Goal: Obtain resource: Obtain resource

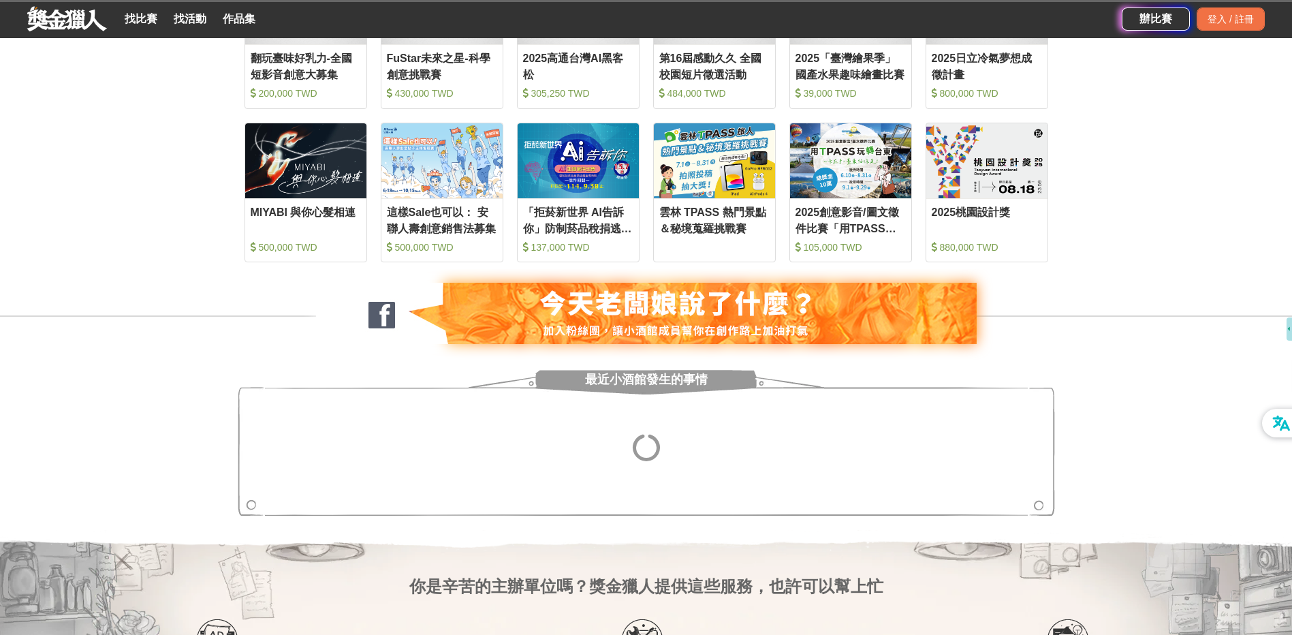
scroll to position [817, 0]
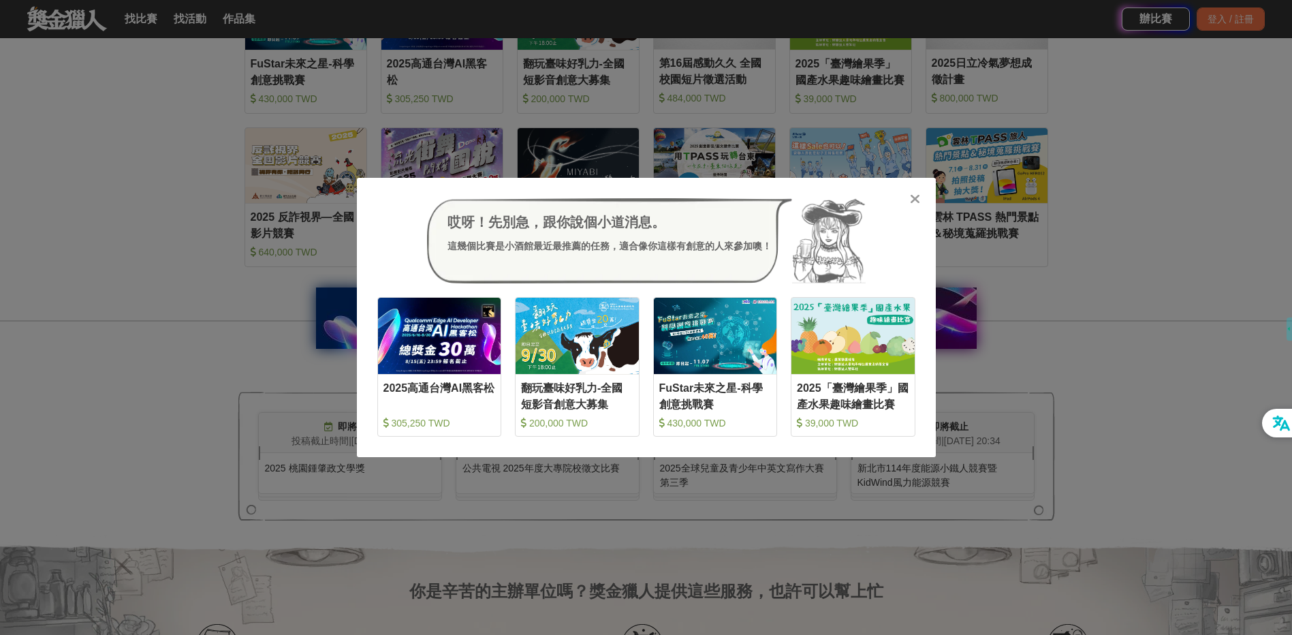
click at [912, 200] on icon at bounding box center [915, 199] width 10 height 14
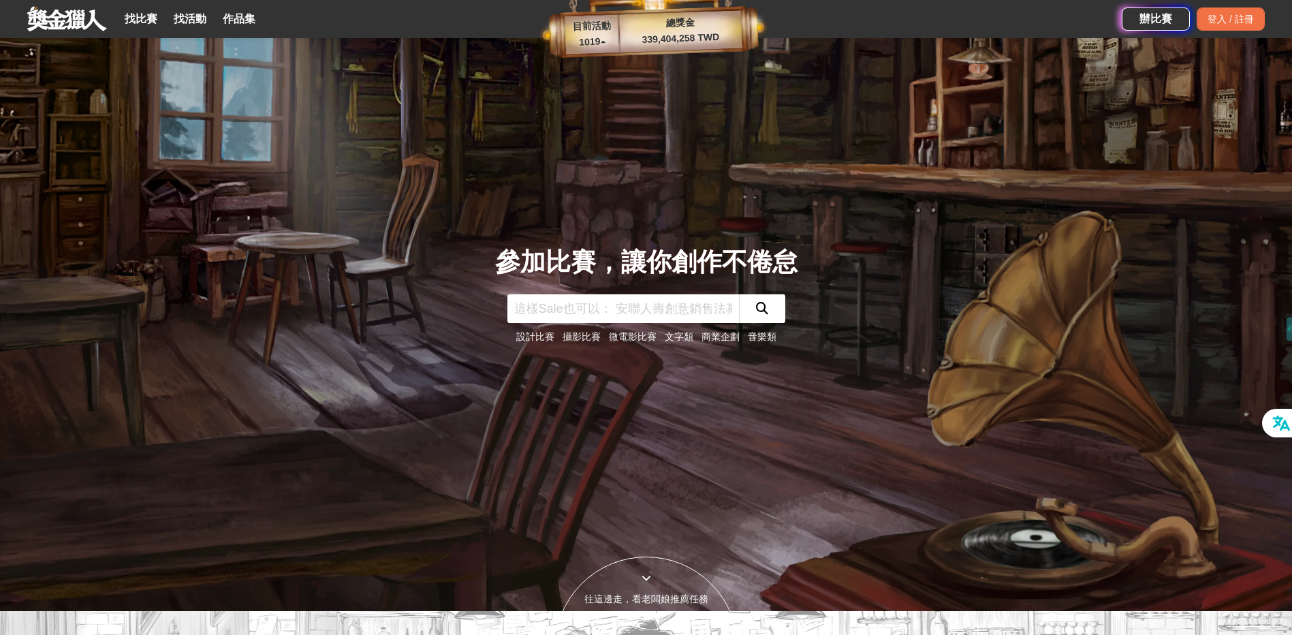
scroll to position [0, 0]
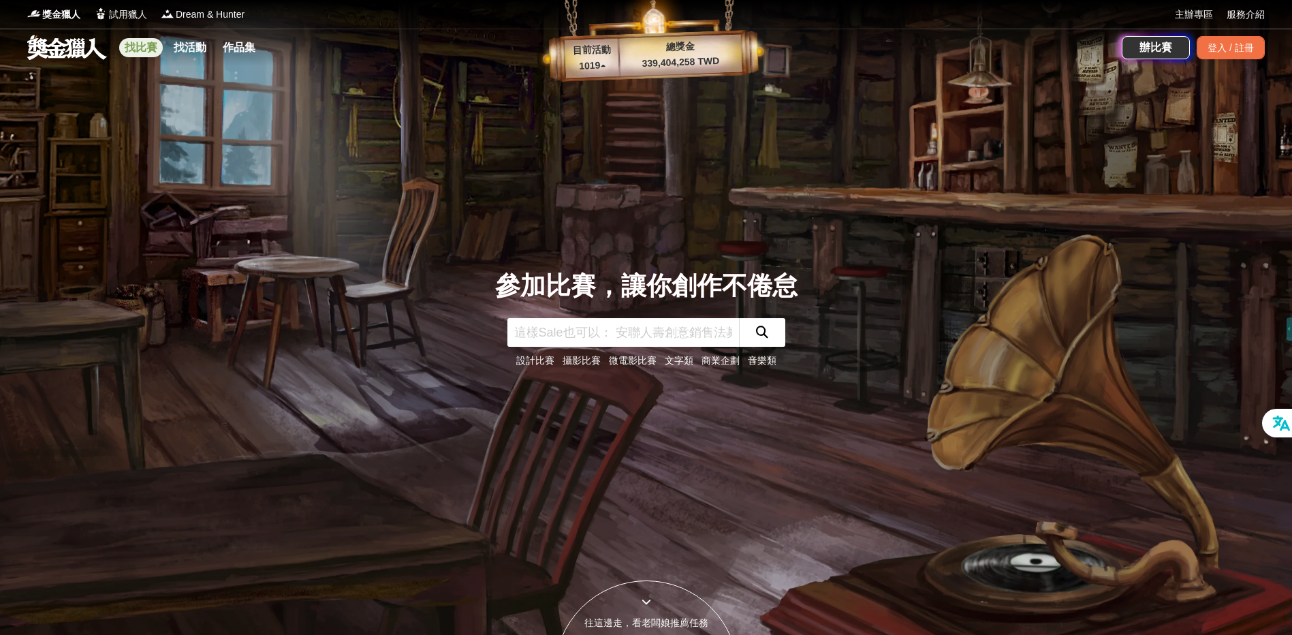
click at [141, 52] on link "找比賽" at bounding box center [141, 47] width 44 height 19
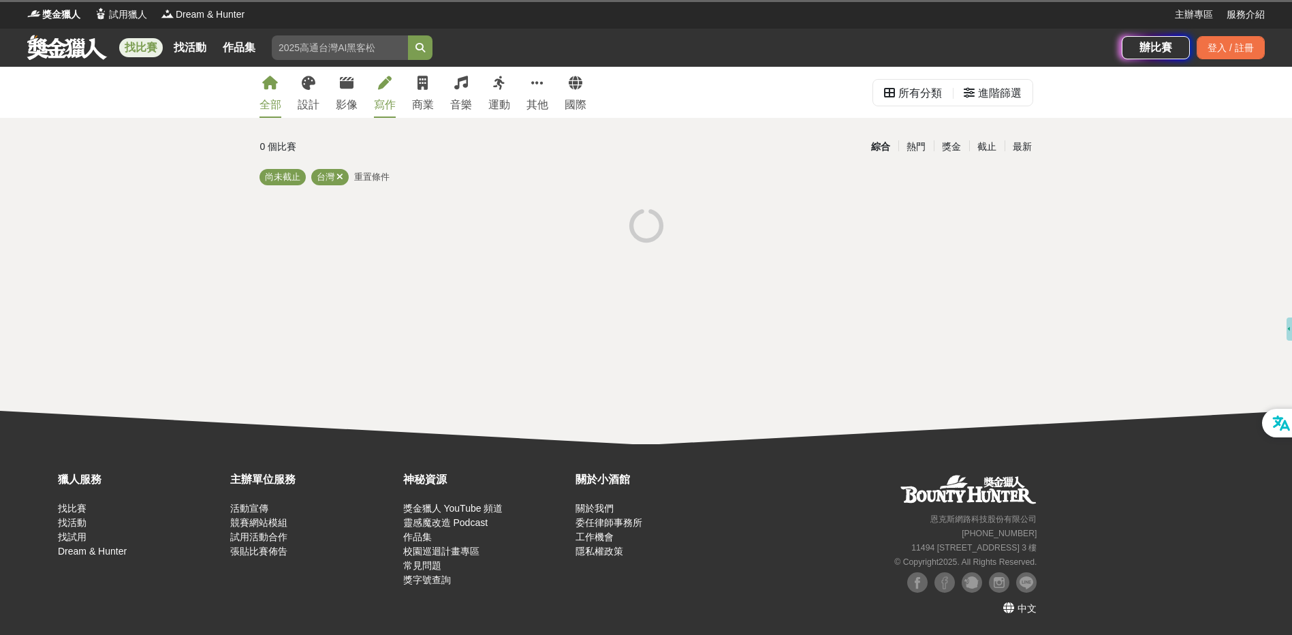
click at [390, 101] on div "寫作" at bounding box center [385, 105] width 22 height 16
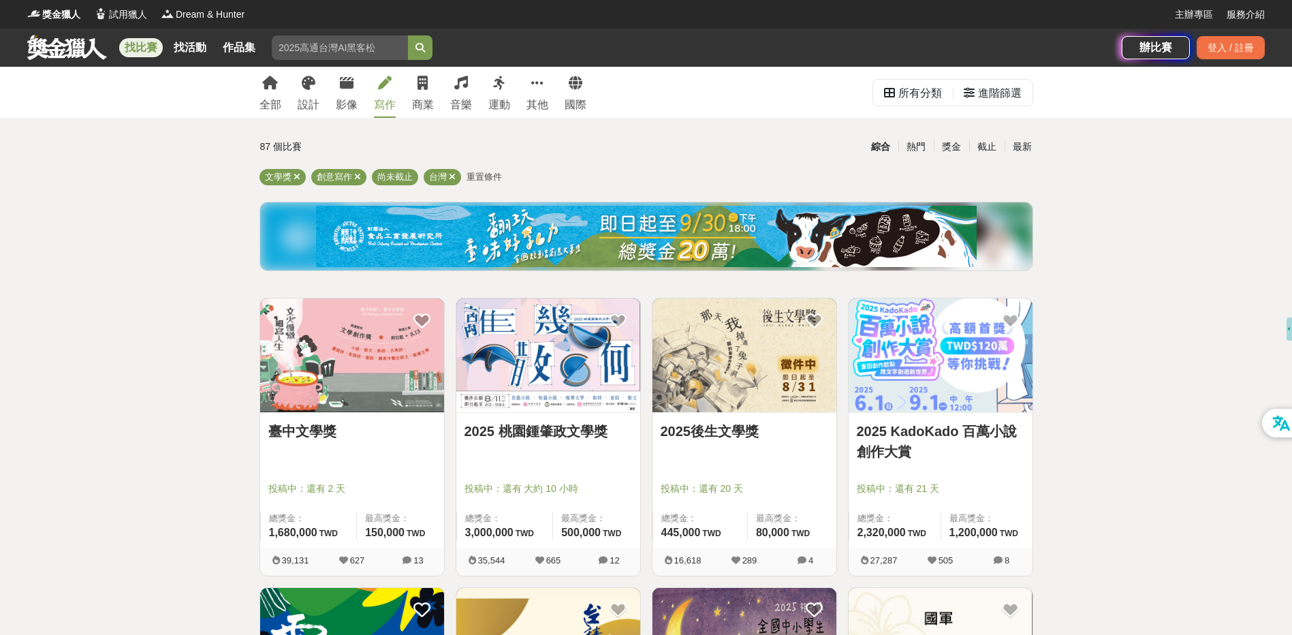
click at [542, 399] on img at bounding box center [548, 355] width 184 height 114
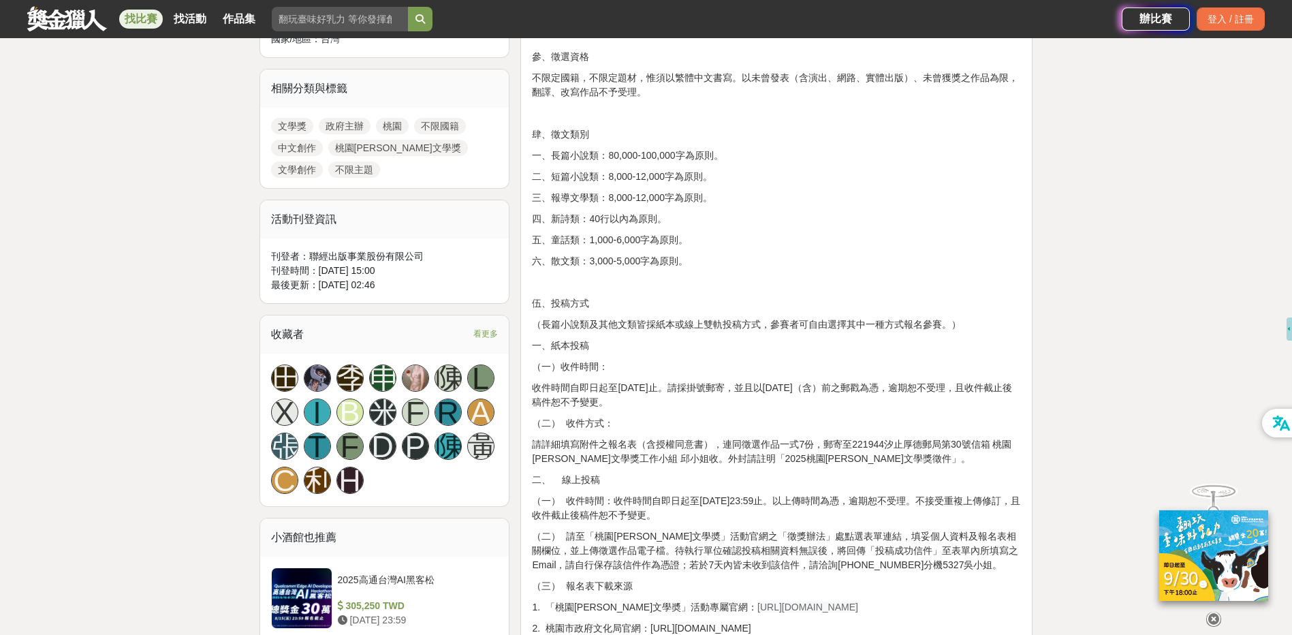
scroll to position [613, 0]
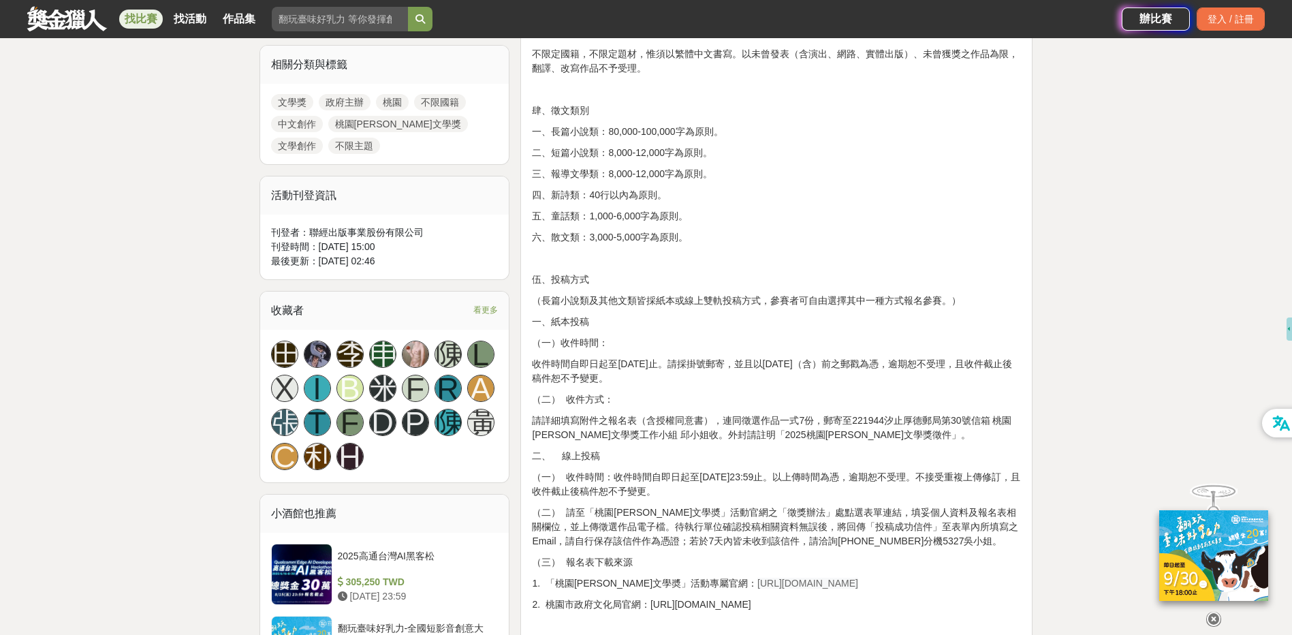
click at [672, 297] on p "（長篇小說類及其他文類皆採紙本或線上雙軌投稿方式，參賽者可自由選擇其中一種方式報名參賽。）" at bounding box center [776, 301] width 489 height 14
drag, startPoint x: 672, startPoint y: 297, endPoint x: 631, endPoint y: 364, distance: 78.3
click at [631, 364] on p "收件時間自即日起至[DATE]止。請採掛號郵寄，並且以[DATE]（含）前之郵戳為憑，逾期恕不受理，且收件截止後稿件恕不予變更。" at bounding box center [776, 371] width 489 height 29
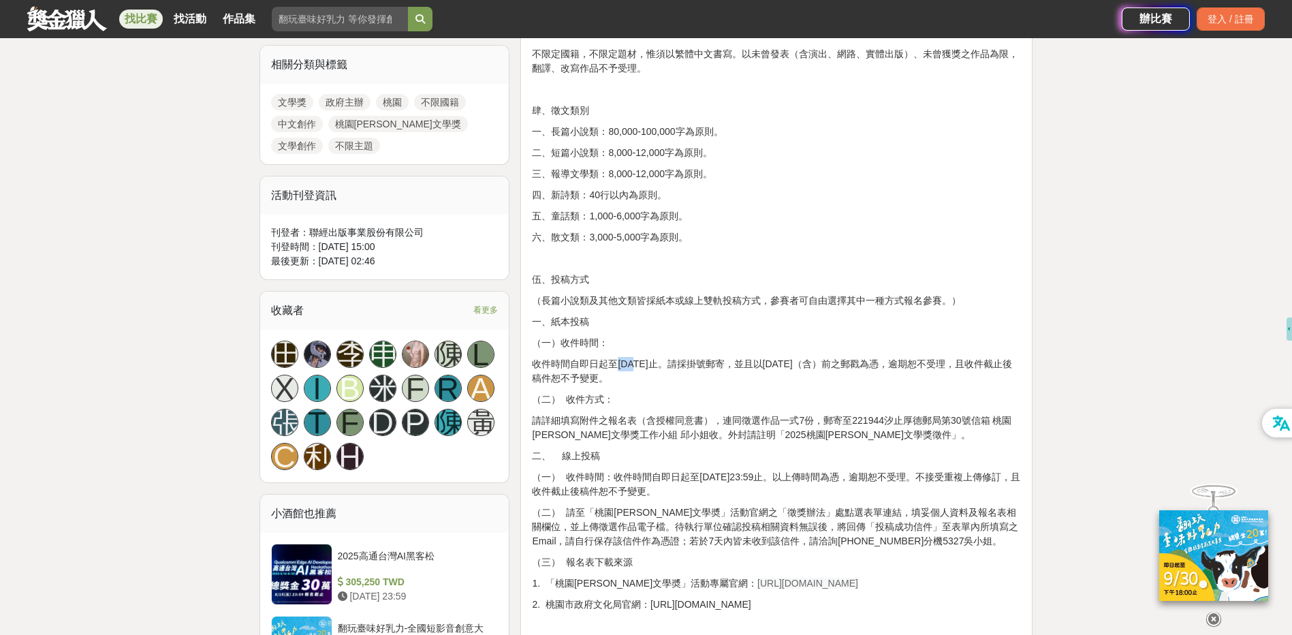
click at [631, 364] on p "收件時間自即日起至[DATE]止。請採掛號郵寄，並且以[DATE]（含）前之郵戳為憑，逾期恕不受理，且收件截止後稿件恕不予變更。" at bounding box center [776, 371] width 489 height 29
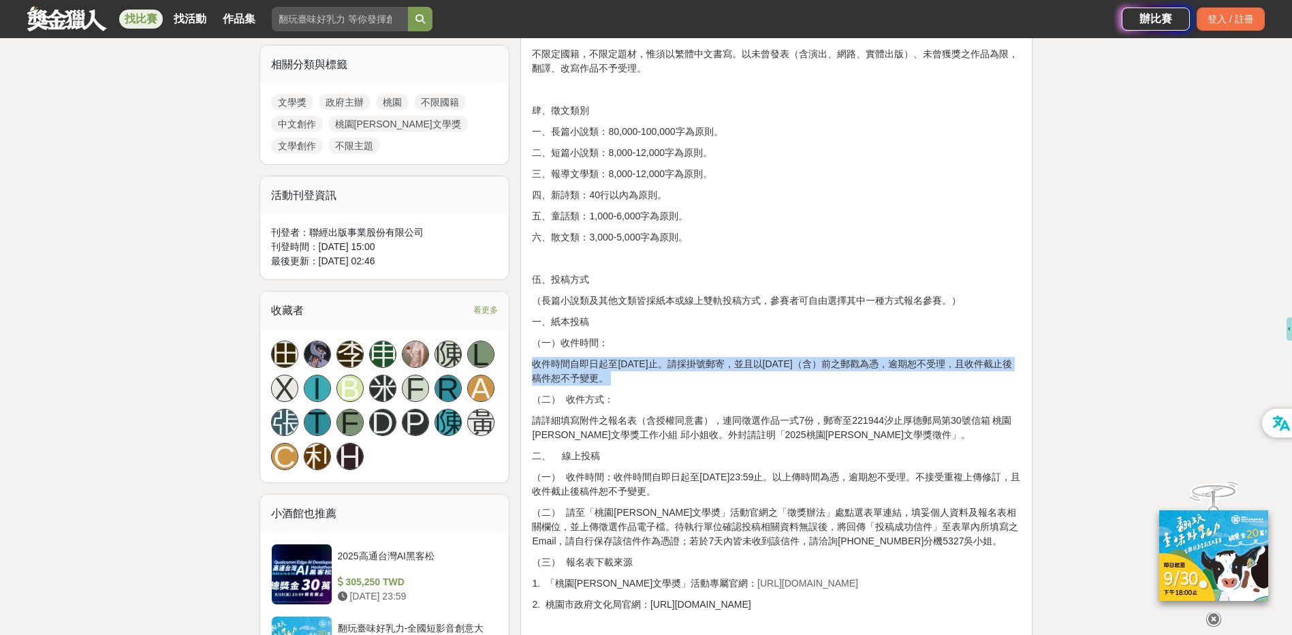
click at [631, 364] on p "收件時間自即日起至[DATE]止。請採掛號郵寄，並且以[DATE]（含）前之郵戳為憑，逾期恕不受理，且收件截止後稿件恕不予變更。" at bounding box center [776, 371] width 489 height 29
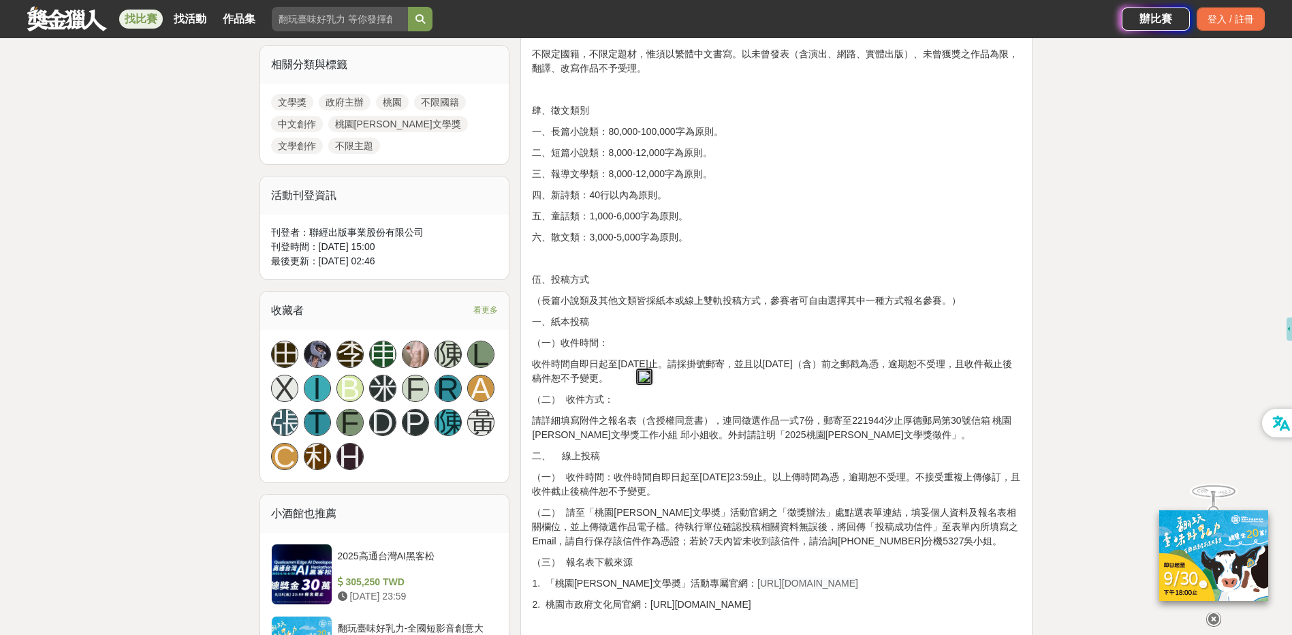
drag, startPoint x: 631, startPoint y: 364, endPoint x: 672, endPoint y: 425, distance: 73.3
click at [672, 425] on p "請詳細填寫附件之報名表（含授權同意書），連同徵選作品一式7份，郵寄至221944汐止厚德郵局第30號信箱 桃園[PERSON_NAME]文學獎工作小組 邱小姐…" at bounding box center [776, 427] width 489 height 29
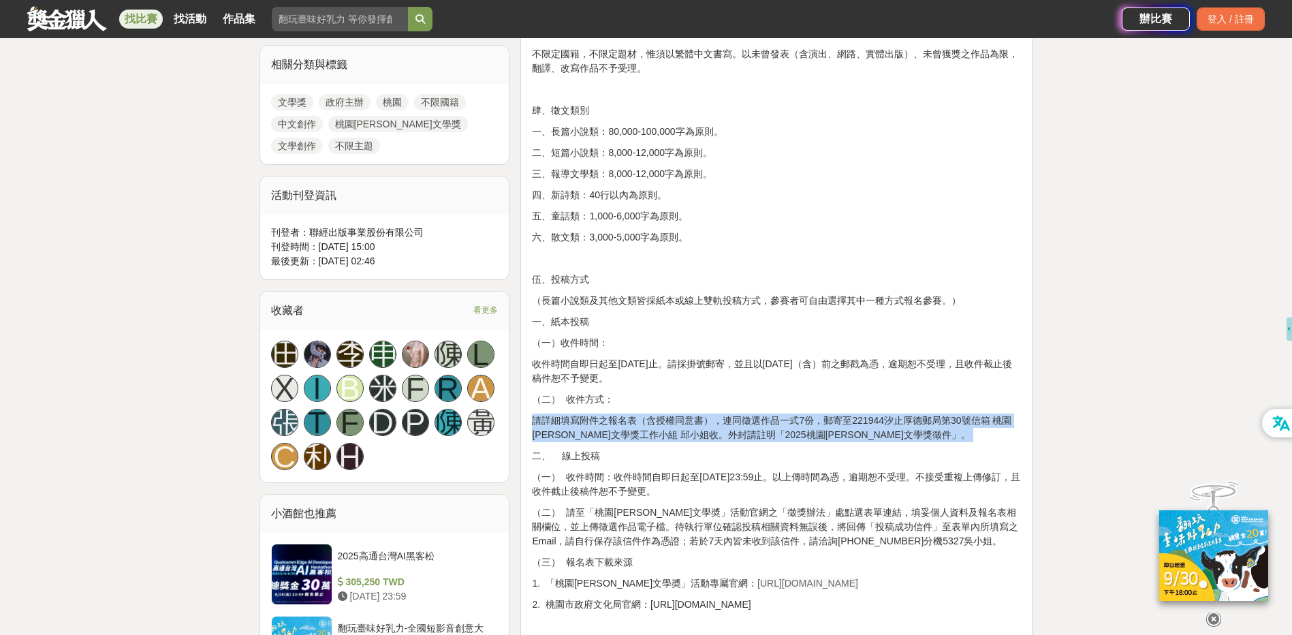
click at [672, 425] on p "請詳細填寫附件之報名表（含授權同意書），連同徵選作品一式7份，郵寄至221944汐止厚德郵局第30號信箱 桃園[PERSON_NAME]文學獎工作小組 邱小姐…" at bounding box center [776, 427] width 489 height 29
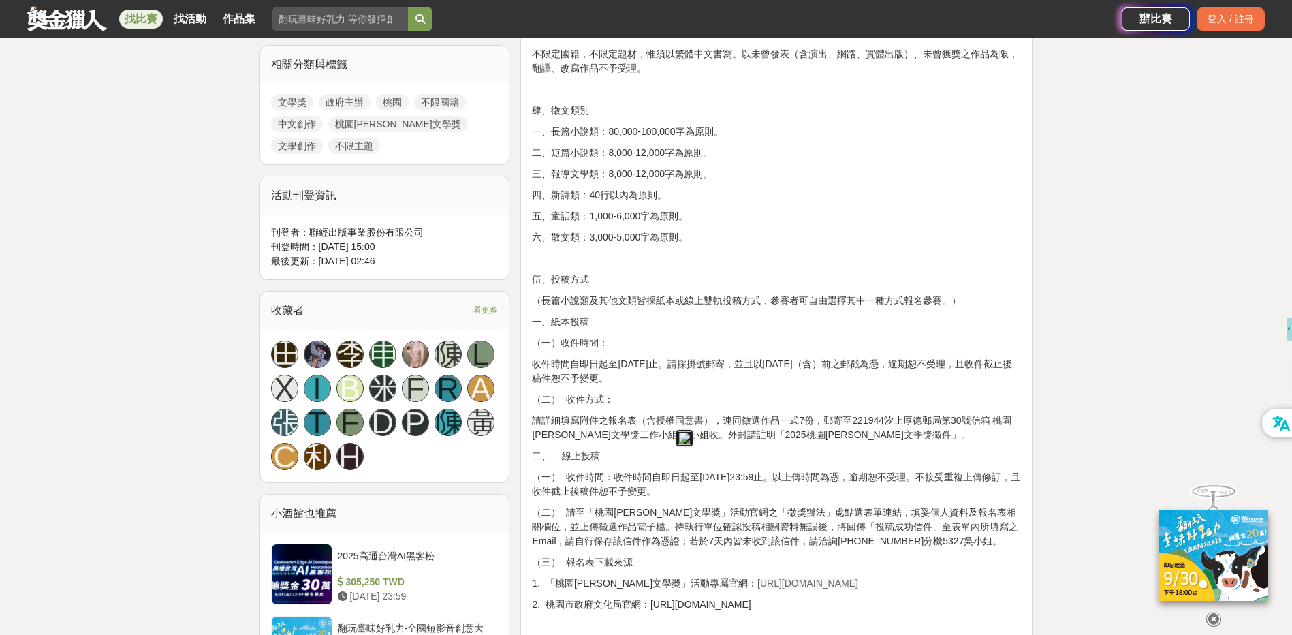
drag, startPoint x: 672, startPoint y: 425, endPoint x: 601, endPoint y: 353, distance: 101.2
click at [599, 367] on p "收件時間自即日起至[DATE]止。請採掛號郵寄，並且以[DATE]（含）前之郵戳為憑，逾期恕不受理，且收件截止後稿件恕不予變更。" at bounding box center [776, 371] width 489 height 29
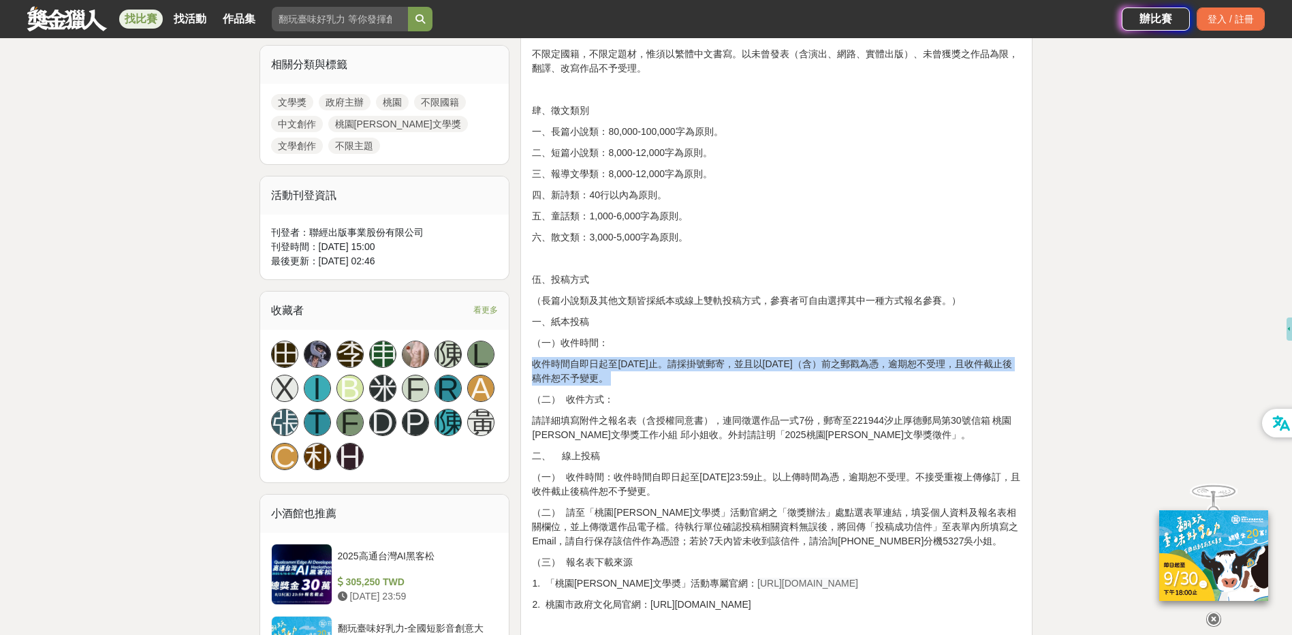
click at [599, 367] on p "收件時間自即日起至[DATE]止。請採掛號郵寄，並且以[DATE]（含）前之郵戳為憑，逾期恕不受理，且收件截止後稿件恕不予變更。" at bounding box center [776, 371] width 489 height 29
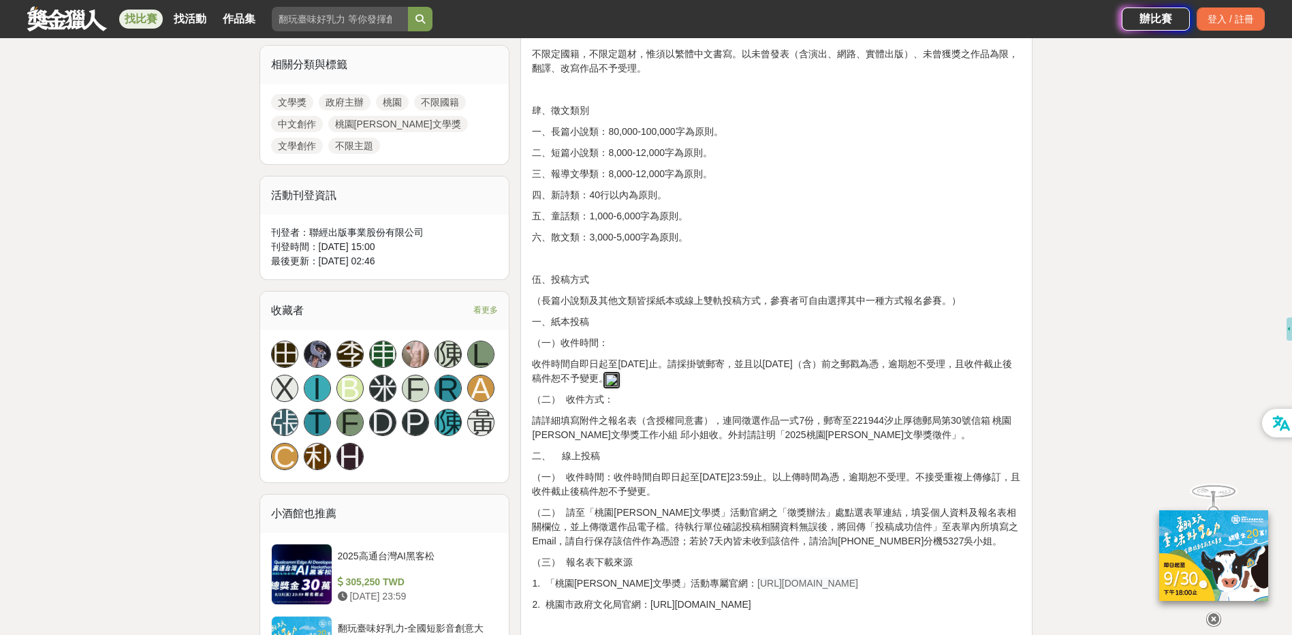
drag, startPoint x: 599, startPoint y: 367, endPoint x: 751, endPoint y: 433, distance: 165.6
click at [751, 433] on p "請詳細填寫附件之報名表（含授權同意書），連同徵選作品一式7份，郵寄至221944汐止厚德郵局第30號信箱 桃園[PERSON_NAME]文學獎工作小組 邱小姐…" at bounding box center [776, 427] width 489 height 29
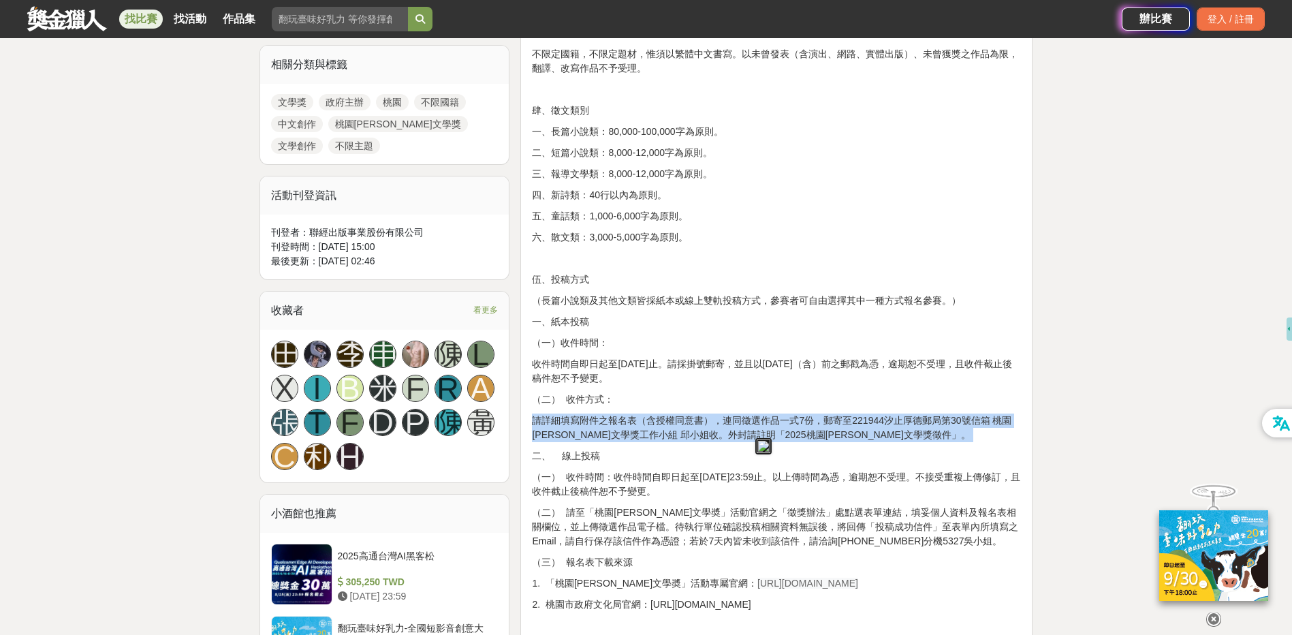
click at [751, 433] on p "請詳細填寫附件之報名表（含授權同意書），連同徵選作品一式7份，郵寄至221944汐止厚德郵局第30號信箱 桃園[PERSON_NAME]文學獎工作小組 邱小姐…" at bounding box center [776, 427] width 489 height 29
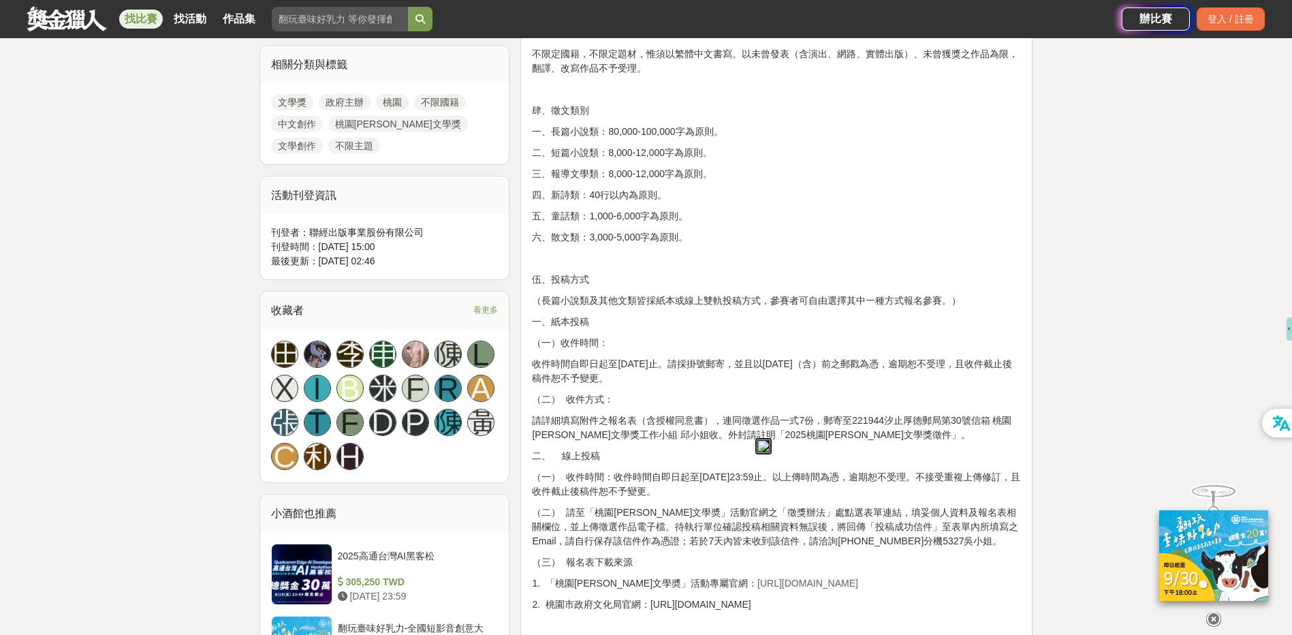
drag, startPoint x: 751, startPoint y: 433, endPoint x: 647, endPoint y: 356, distance: 129.4
click at [614, 362] on p "收件時間自即日起至[DATE]止。請採掛號郵寄，並且以[DATE]（含）前之郵戳為憑，逾期恕不受理，且收件截止後稿件恕不予變更。" at bounding box center [776, 371] width 489 height 29
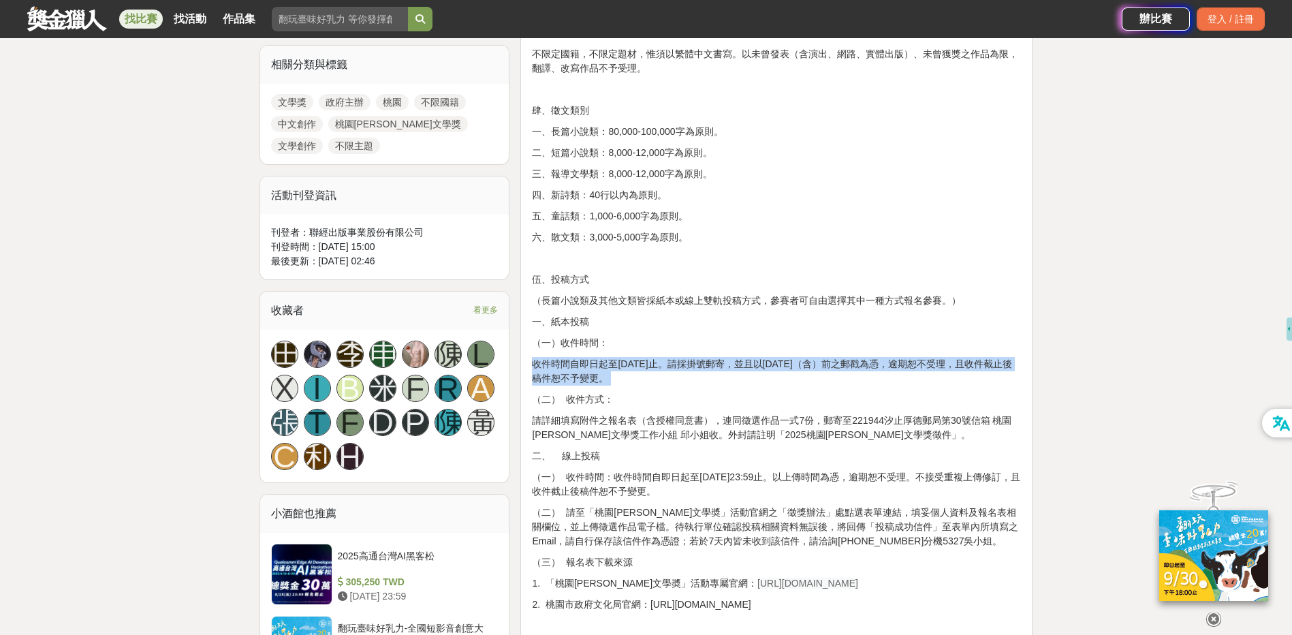
click at [614, 362] on p "收件時間自即日起至[DATE]止。請採掛號郵寄，並且以[DATE]（含）前之郵戳為憑，逾期恕不受理，且收件截止後稿件恕不予變更。" at bounding box center [776, 371] width 489 height 29
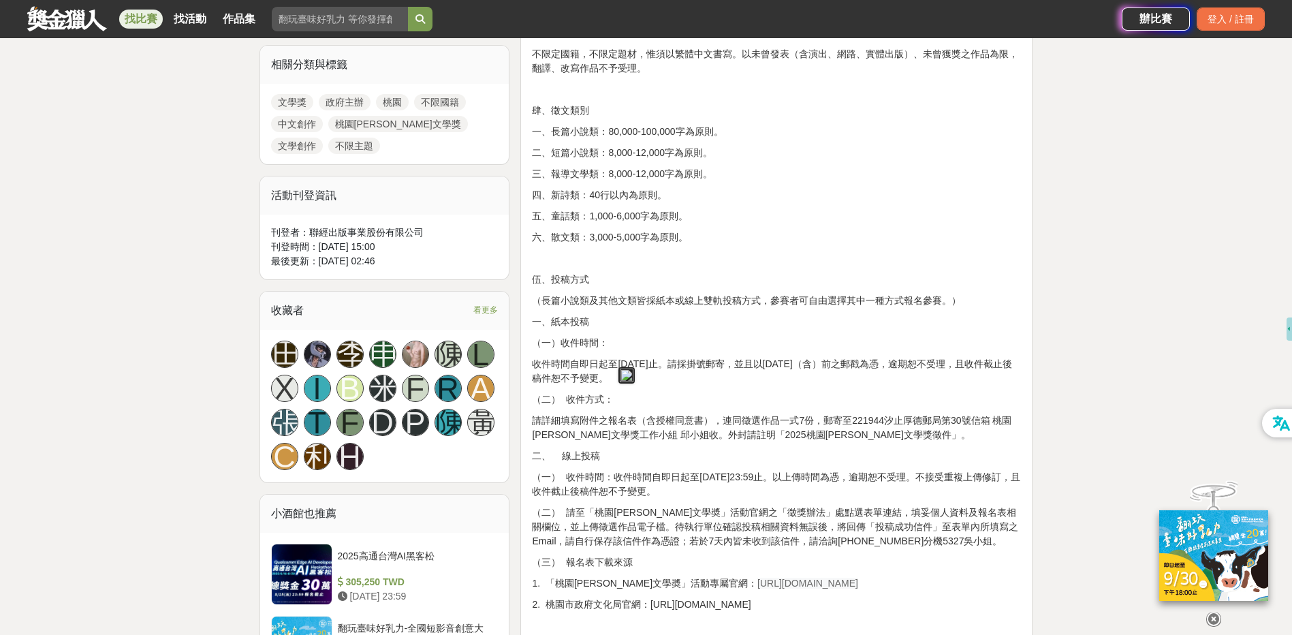
drag, startPoint x: 614, startPoint y: 362, endPoint x: 761, endPoint y: 389, distance: 149.5
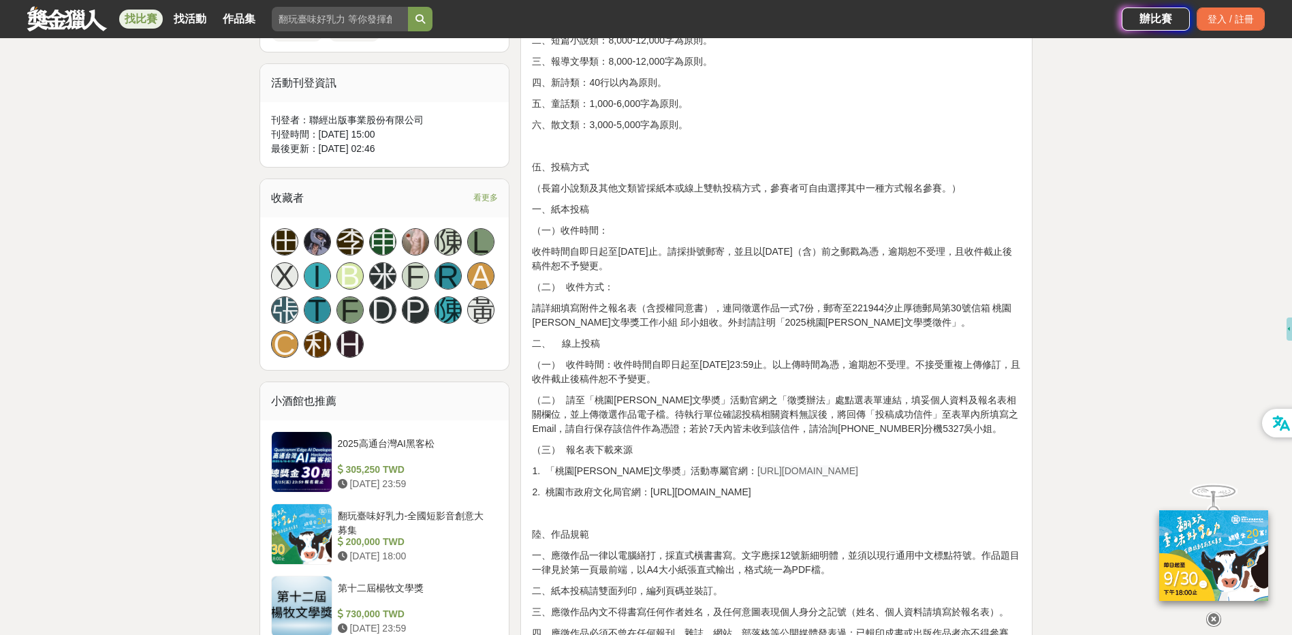
scroll to position [749, 0]
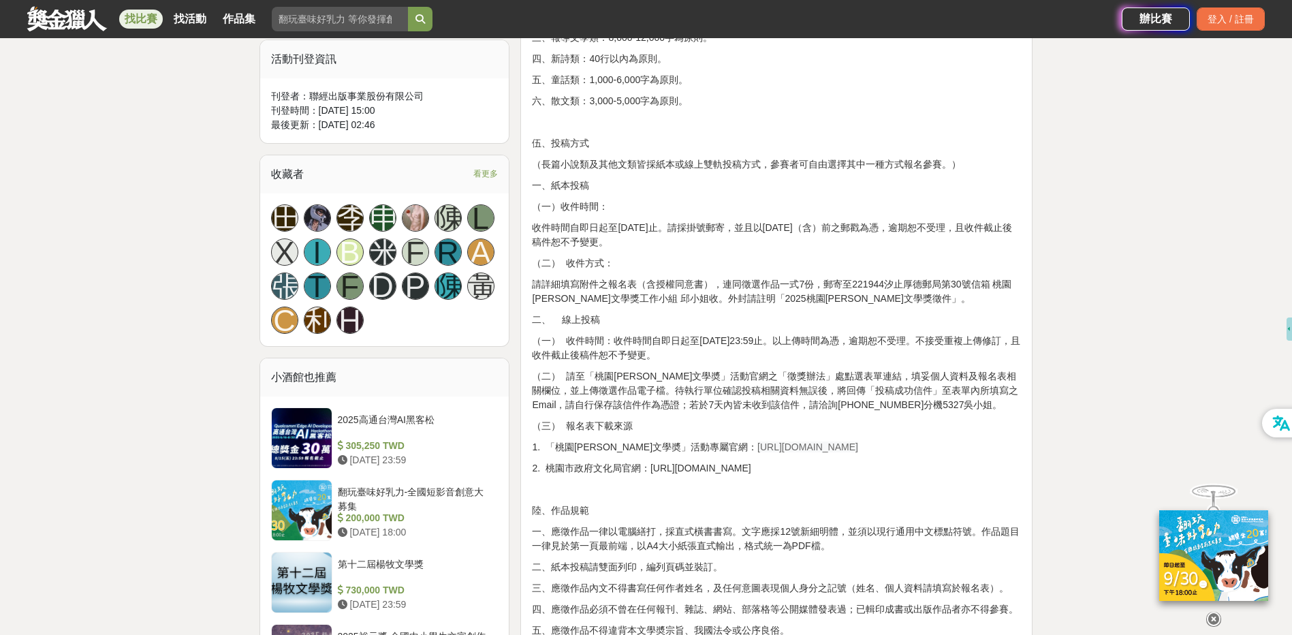
click at [762, 348] on p "（一） 收件時間：收件時間自即日起至[DATE]23:59止。以上傳時間為憑，逾期恕不受理。不接受重複上傳修訂，且收件截止後稿件恕不予變更。" at bounding box center [776, 348] width 489 height 29
click at [741, 342] on p "（一） 收件時間：收件時間自即日起至[DATE]23:59止。以上傳時間為憑，逾期恕不受理。不接受重複上傳修訂，且收件截止後稿件恕不予變更。" at bounding box center [776, 348] width 489 height 29
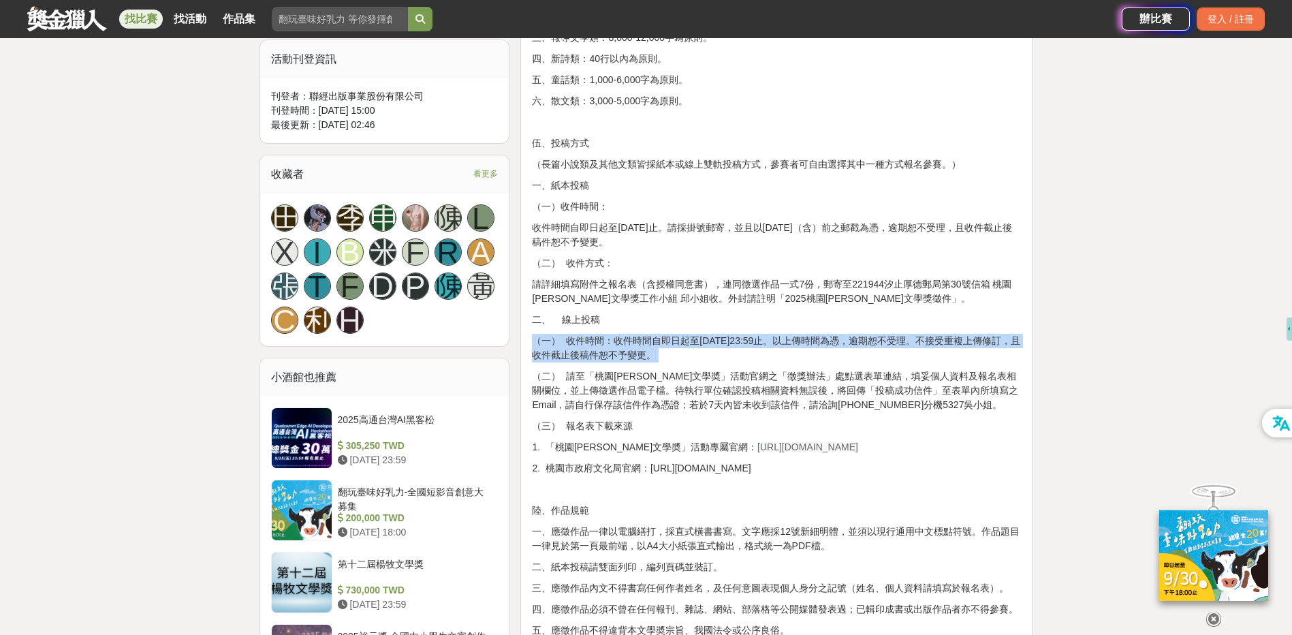
click at [741, 342] on p "（一） 收件時間：收件時間自即日起至[DATE]23:59止。以上傳時間為憑，逾期恕不受理。不接受重複上傳修訂，且收件截止後稿件恕不予變更。" at bounding box center [776, 348] width 489 height 29
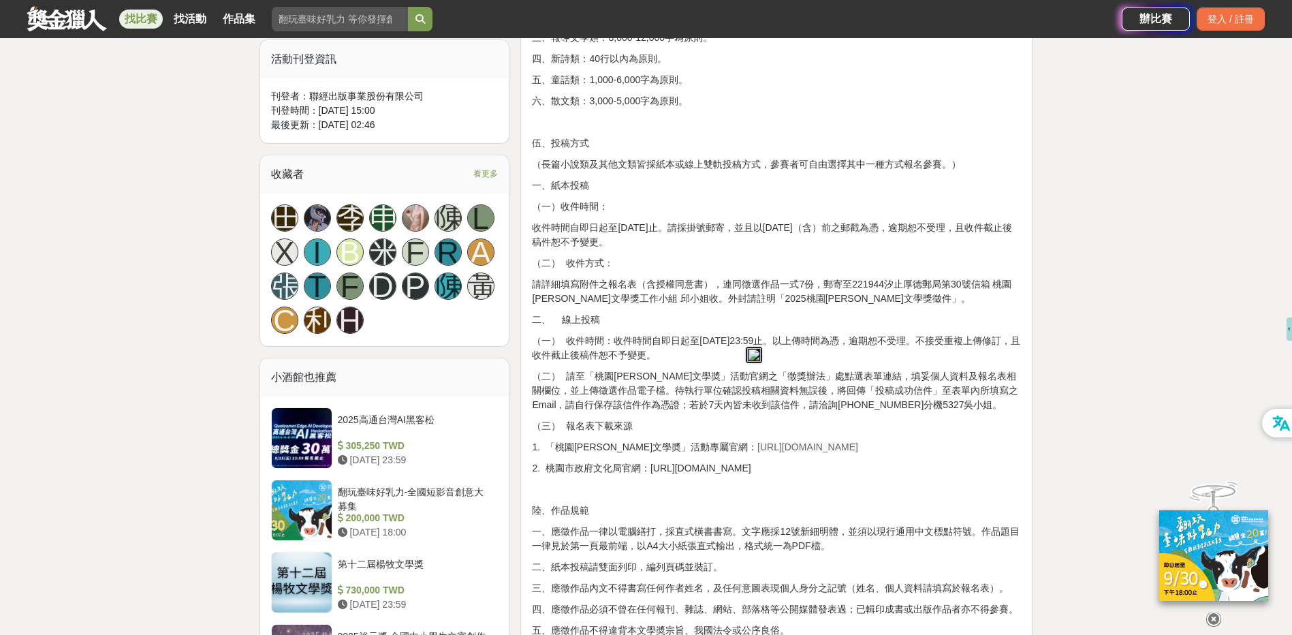
drag, startPoint x: 741, startPoint y: 342, endPoint x: 717, endPoint y: 373, distance: 39.8
click at [717, 373] on p "（二） 請至「桃園[PERSON_NAME]文學奬」活動官網之「徵獎辦法」處點選表單連結，填妥個人資料及報名表相關欄位，並上傳徵選作品電子檔。待執行單位確認投…" at bounding box center [776, 390] width 489 height 43
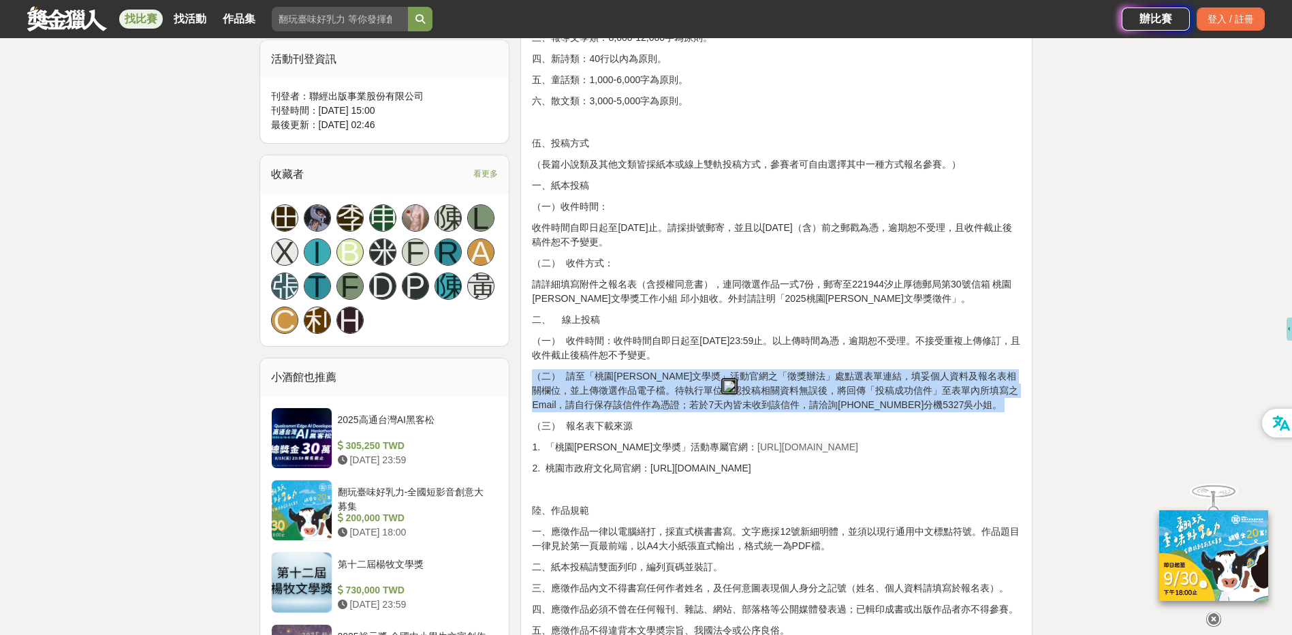
click at [717, 373] on p "（二） 請至「桃園[PERSON_NAME]文學奬」活動官網之「徵獎辦法」處點選表單連結，填妥個人資料及報名表相關欄位，並上傳徵選作品電子檔。待執行單位確認投…" at bounding box center [776, 390] width 489 height 43
drag, startPoint x: 717, startPoint y: 373, endPoint x: 663, endPoint y: 408, distance: 63.5
click at [663, 408] on p "（二） 請至「桃園[PERSON_NAME]文學奬」活動官網之「徵獎辦法」處點選表單連結，填妥個人資料及報名表相關欄位，並上傳徵選作品電子檔。待執行單位確認投…" at bounding box center [776, 390] width 489 height 43
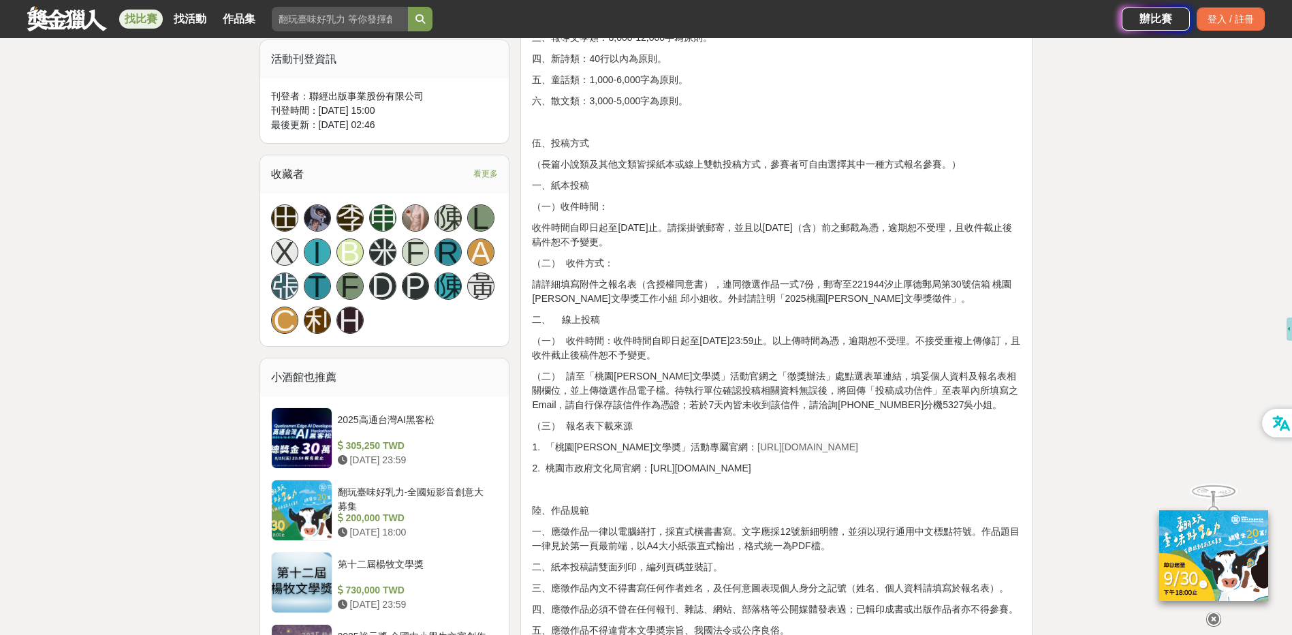
click at [676, 398] on p "（二） 請至「桃園[PERSON_NAME]文學奬」活動官網之「徵獎辦法」處點選表單連結，填妥個人資料及報名表相關欄位，並上傳徵選作品電子檔。待執行單位確認投…" at bounding box center [776, 390] width 489 height 43
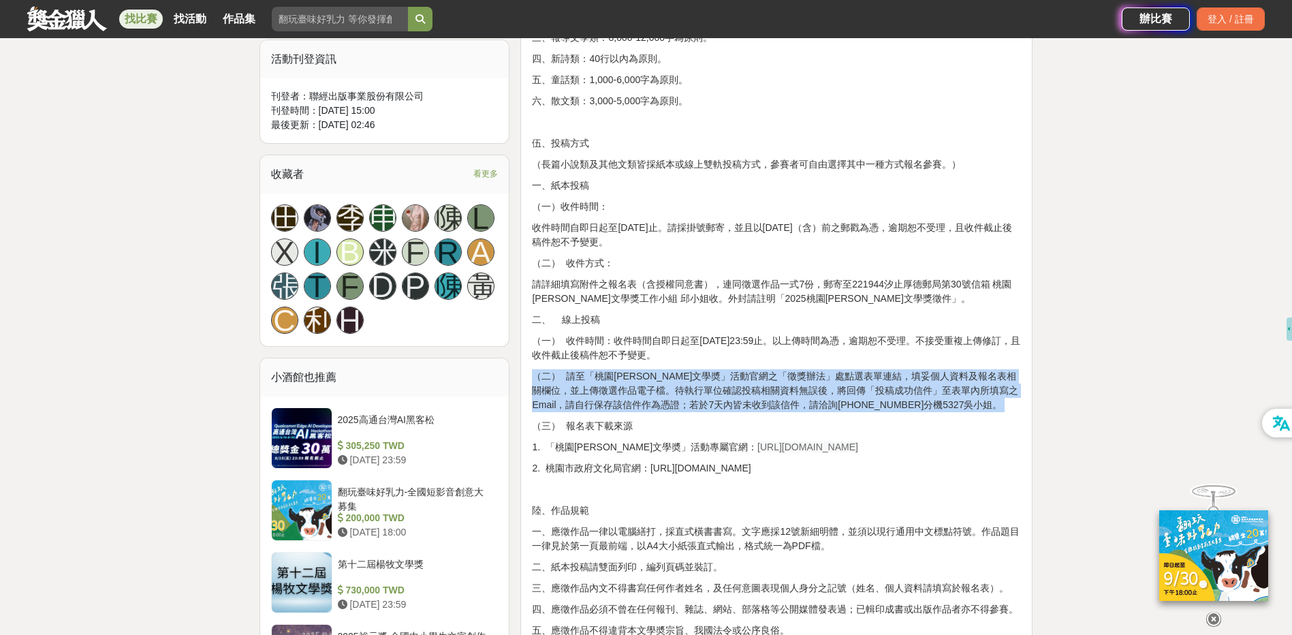
click at [676, 398] on p "（二） 請至「桃園[PERSON_NAME]文學奬」活動官網之「徵獎辦法」處點選表單連結，填妥個人資料及報名表相關欄位，並上傳徵選作品電子檔。待執行單位確認投…" at bounding box center [776, 390] width 489 height 43
drag, startPoint x: 676, startPoint y: 398, endPoint x: 839, endPoint y: 403, distance: 162.2
click at [839, 403] on p "（二） 請至「桃園[PERSON_NAME]文學奬」活動官網之「徵獎辦法」處點選表單連結，填妥個人資料及報名表相關欄位，並上傳徵選作品電子檔。待執行單位確認投…" at bounding box center [776, 390] width 489 height 43
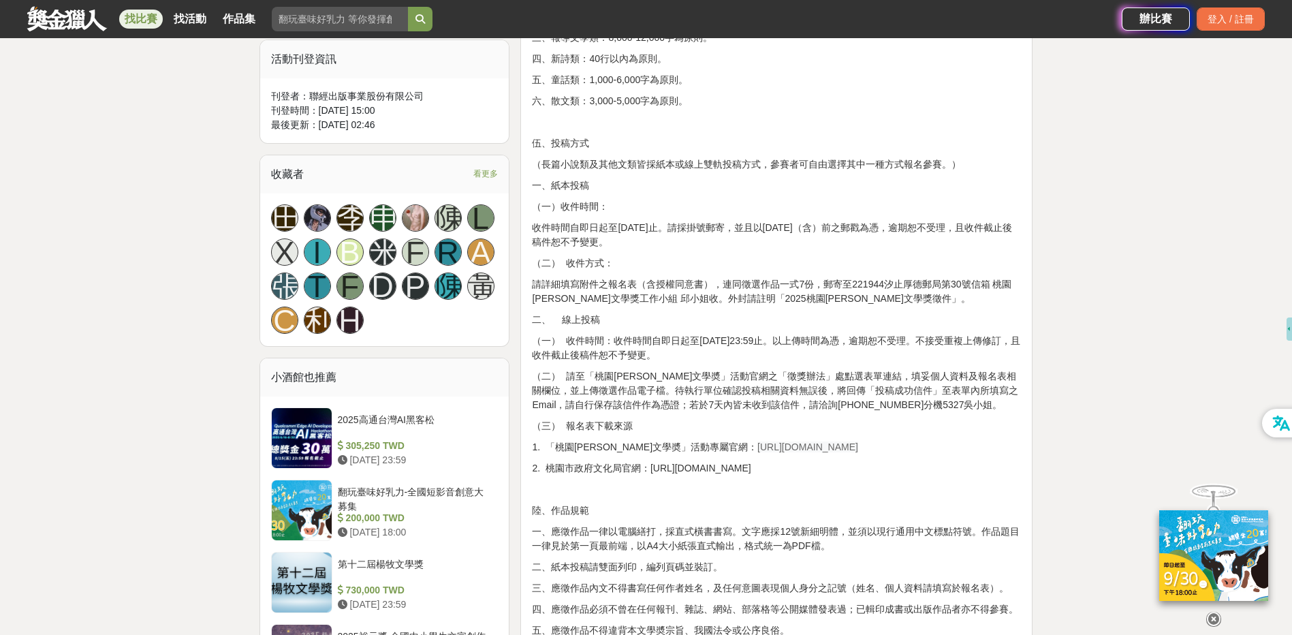
click at [748, 402] on p "（二） 請至「桃園[PERSON_NAME]文學奬」活動官網之「徵獎辦法」處點選表單連結，填妥個人資料及報名表相關欄位，並上傳徵選作品電子檔。待執行單位確認投…" at bounding box center [776, 390] width 489 height 43
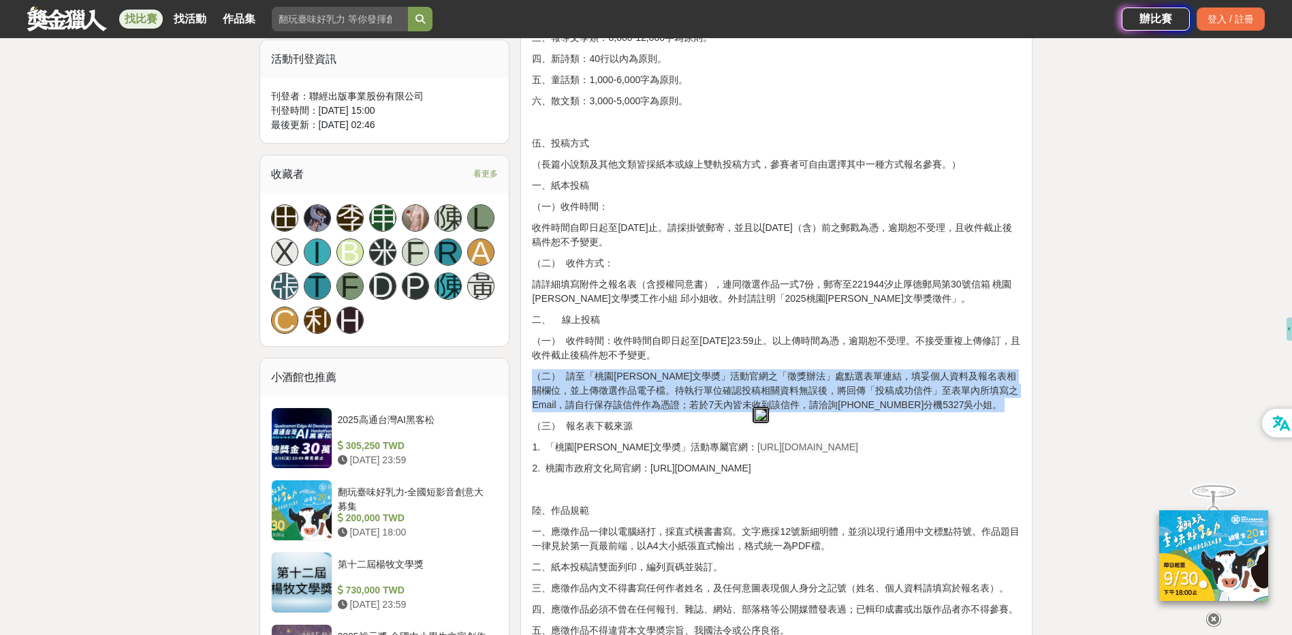
drag, startPoint x: 748, startPoint y: 402, endPoint x: 704, endPoint y: 437, distance: 56.7
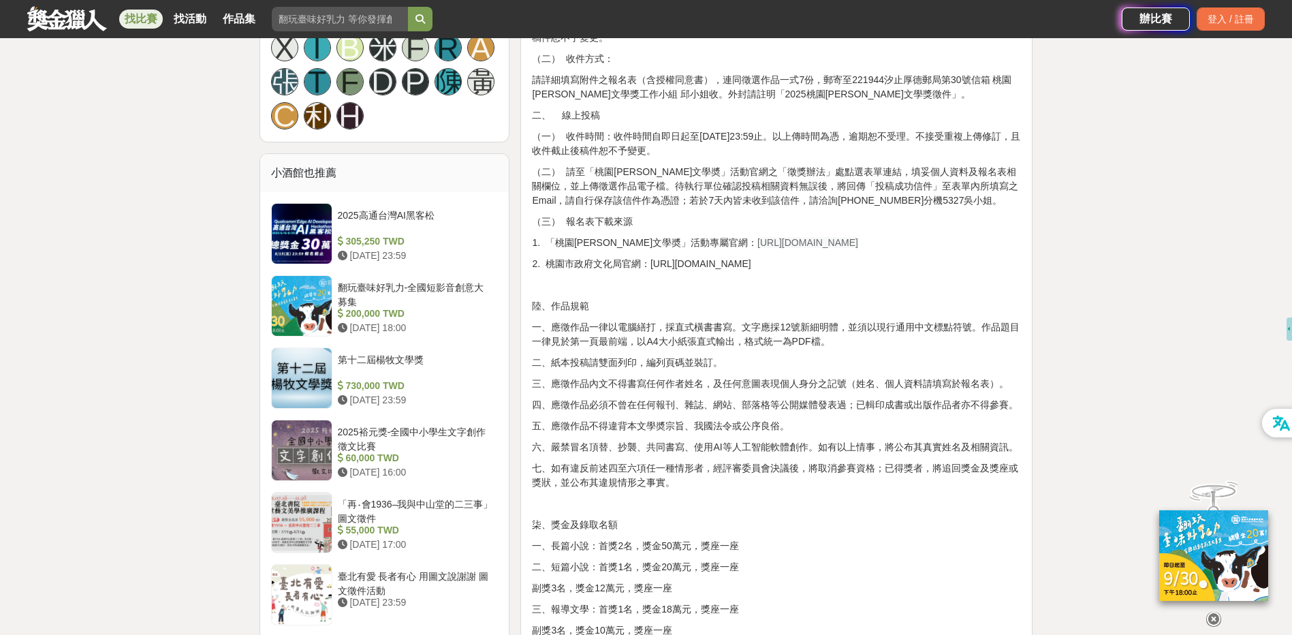
scroll to position [1022, 0]
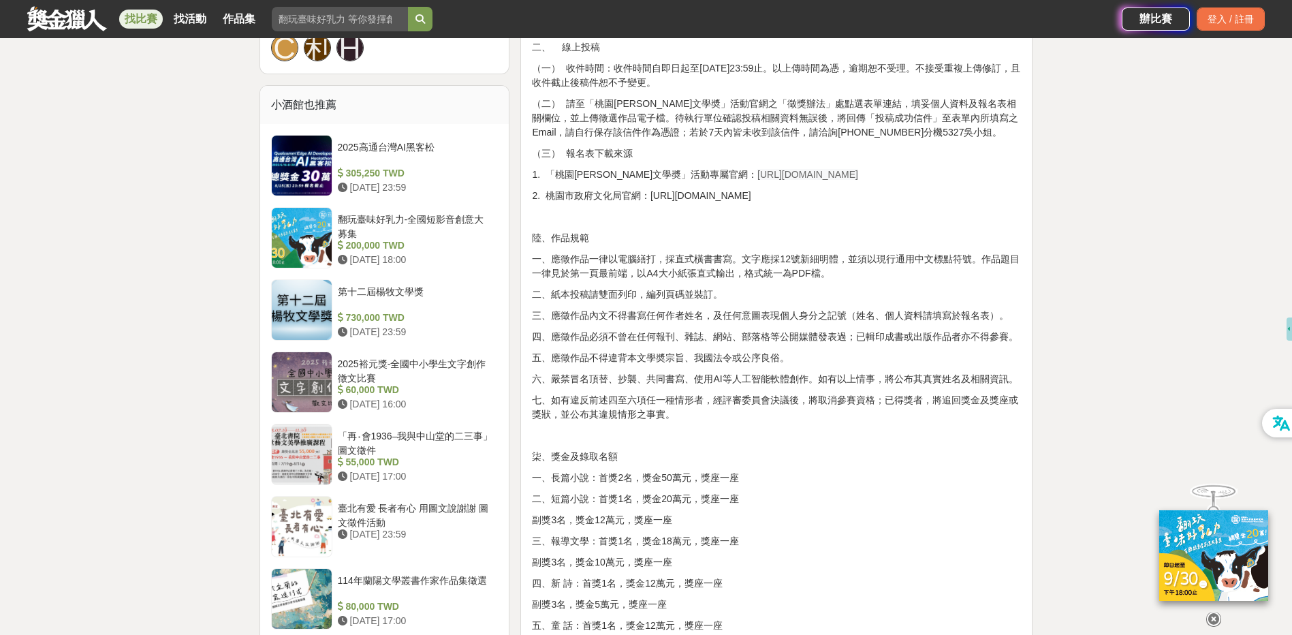
click at [753, 283] on div "壹、宗旨 為發掘及培植文學人才，推廣文藝欣賞之風氣，以鼓勵愛好文學人士創作。 貳、辦理單位 一、指導單位：桃園市政府、桃園市議會 二、主辦單位：桃園市政府文化…" at bounding box center [776, 389] width 489 height 1883
drag, startPoint x: 753, startPoint y: 283, endPoint x: 702, endPoint y: 272, distance: 52.8
click at [702, 272] on p "一、應徵作品一律以電腦繕打，採直式橫書書寫。文字應採12號新細明體，並須以現行通用中文標點符號。作品題目一律見於第一頁最前端，以A4大小紙張直式輸出，格式統一…" at bounding box center [776, 266] width 489 height 29
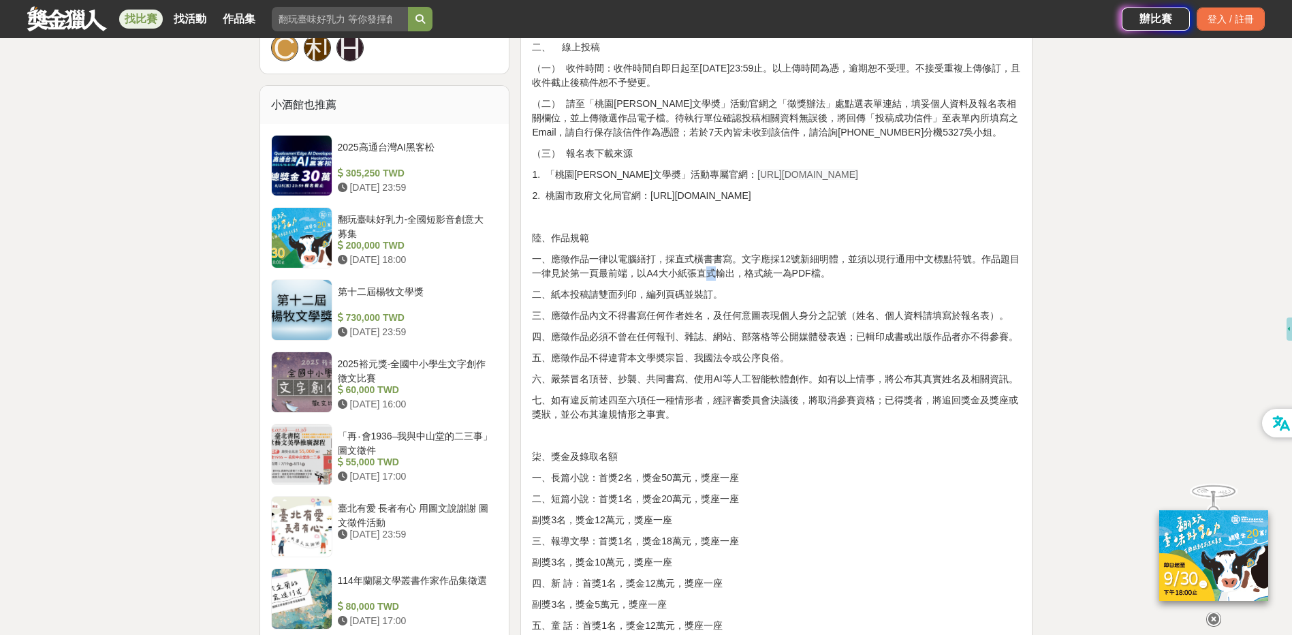
click at [702, 272] on p "一、應徵作品一律以電腦繕打，採直式橫書書寫。文字應採12號新細明體，並須以現行通用中文標點符號。作品題目一律見於第一頁最前端，以A4大小紙張直式輸出，格式統一…" at bounding box center [776, 266] width 489 height 29
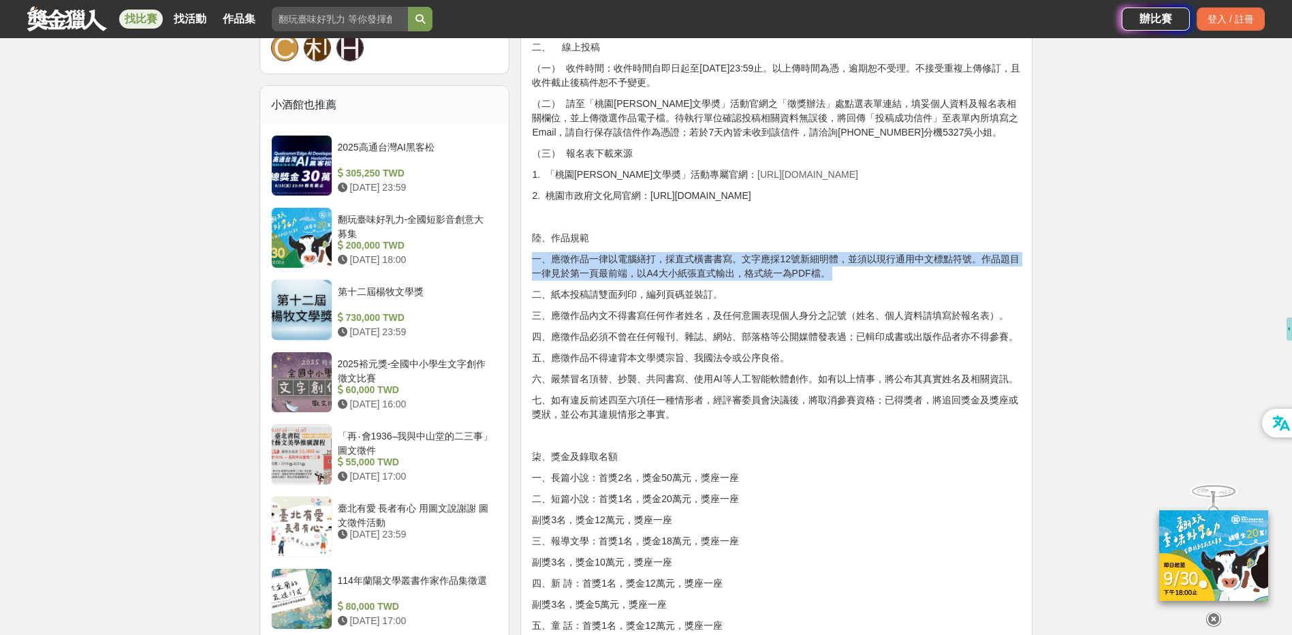
click at [702, 272] on p "一、應徵作品一律以電腦繕打，採直式橫書書寫。文字應採12號新細明體，並須以現行通用中文標點符號。作品題目一律見於第一頁最前端，以A4大小紙張直式輸出，格式統一…" at bounding box center [776, 266] width 489 height 29
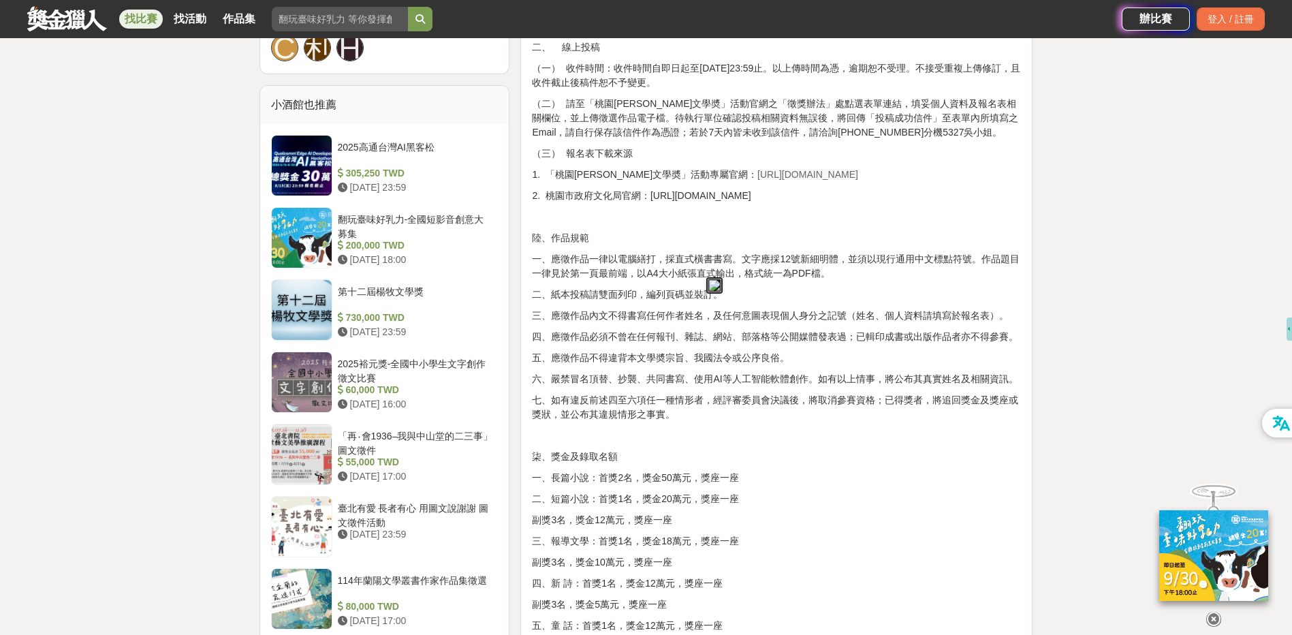
drag, startPoint x: 702, startPoint y: 272, endPoint x: 661, endPoint y: 299, distance: 48.2
click at [661, 299] on p "二、紙本投稿請雙面列印，編列頁碼並裝訂。" at bounding box center [776, 294] width 489 height 14
drag, startPoint x: 661, startPoint y: 299, endPoint x: 703, endPoint y: 343, distance: 60.2
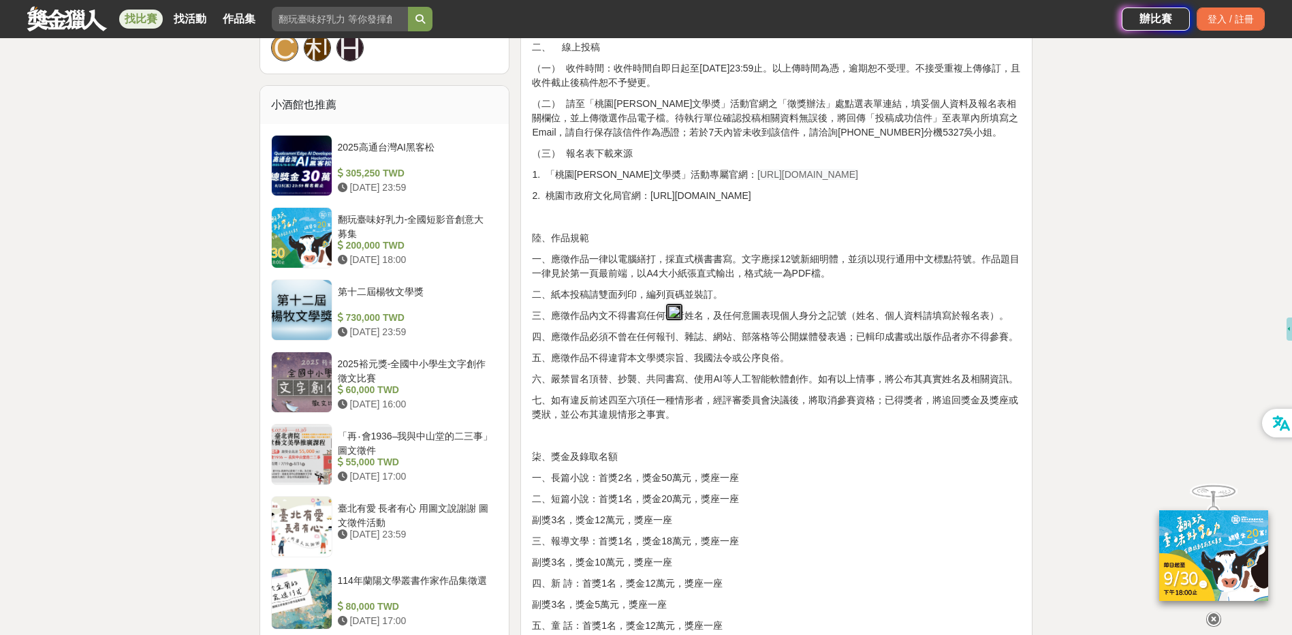
click at [703, 343] on p "四、應徵作品必須不曾在任何報刊、雜誌、網站、部落格等公開媒體發表過；已輯印成書或出版作品者亦不得參賽。" at bounding box center [776, 337] width 489 height 14
click at [710, 320] on p "三、應徵作品內文不得書寫任何作者姓名，及任何意圖表現個人身分之記號（姓名、個人資料請填寫於報名表）。" at bounding box center [776, 316] width 489 height 14
click at [710, 319] on p "三、應徵作品內文不得書寫任何作者姓名，及任何意圖表現個人身分之記號（姓名、個人資料請填寫於報名表）。" at bounding box center [776, 316] width 489 height 14
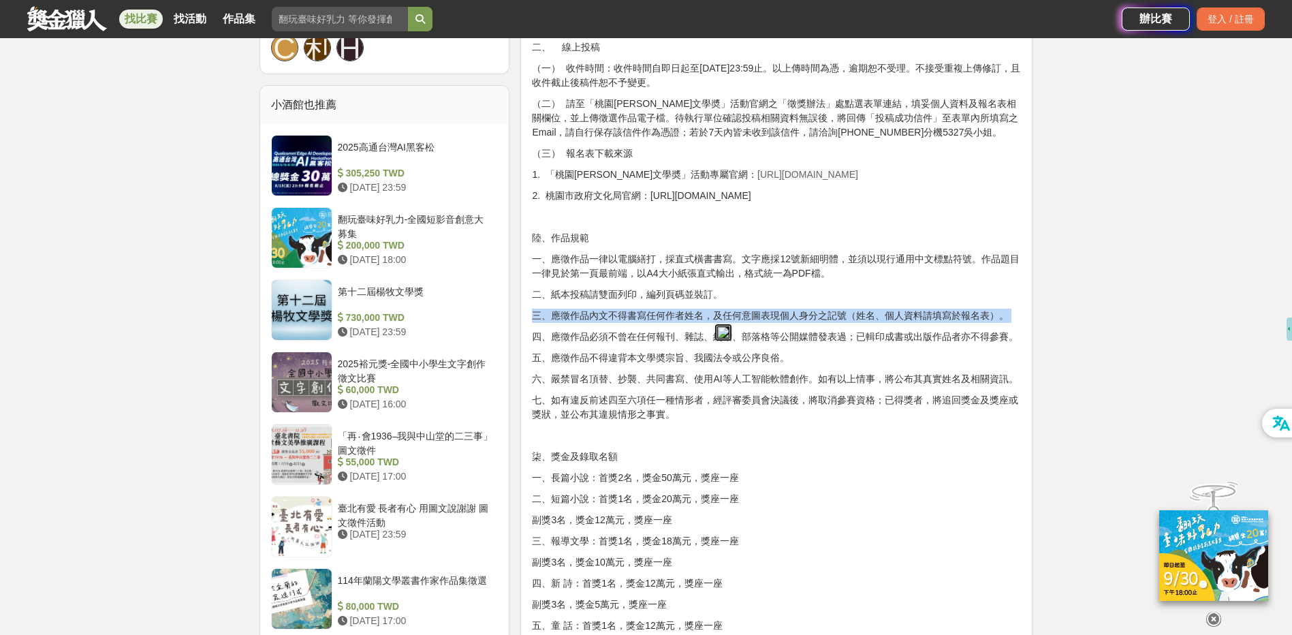
drag, startPoint x: 710, startPoint y: 319, endPoint x: 661, endPoint y: 337, distance: 52.8
click at [661, 337] on p "四、應徵作品必須不曾在任何報刊、雜誌、網站、部落格等公開媒體發表過；已輯印成書或出版作品者亦不得參賽。" at bounding box center [776, 337] width 489 height 14
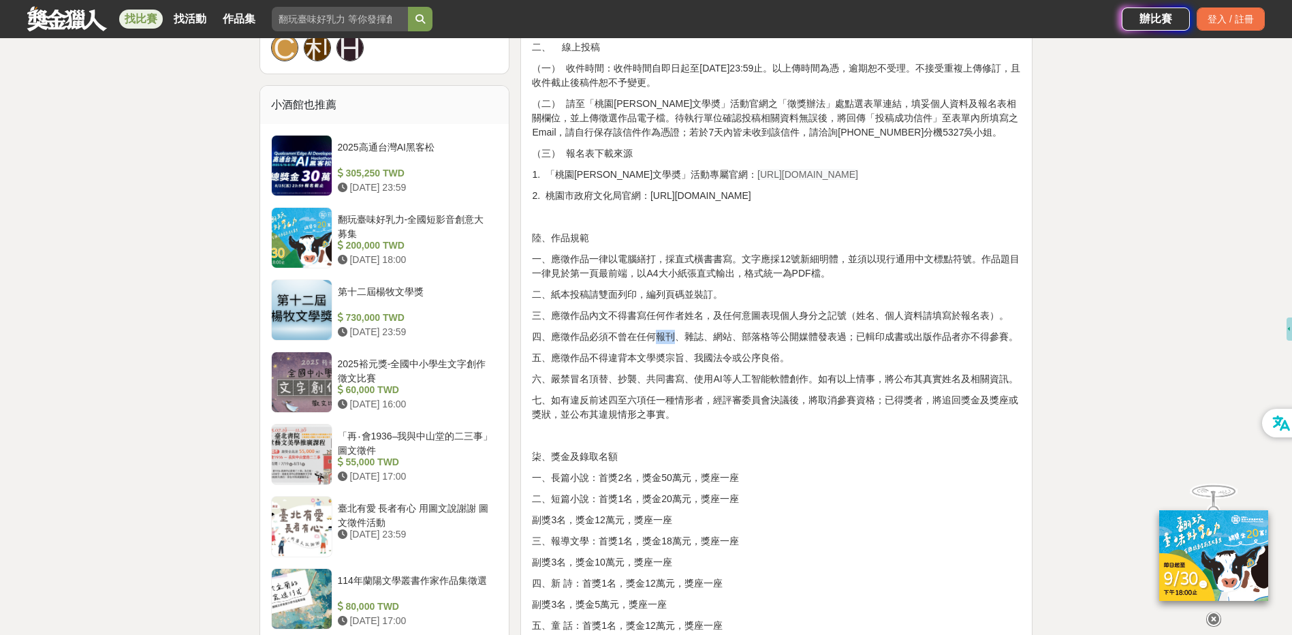
click at [661, 337] on p "四、應徵作品必須不曾在任何報刊、雜誌、網站、部落格等公開媒體發表過；已輯印成書或出版作品者亦不得參賽。" at bounding box center [776, 337] width 489 height 14
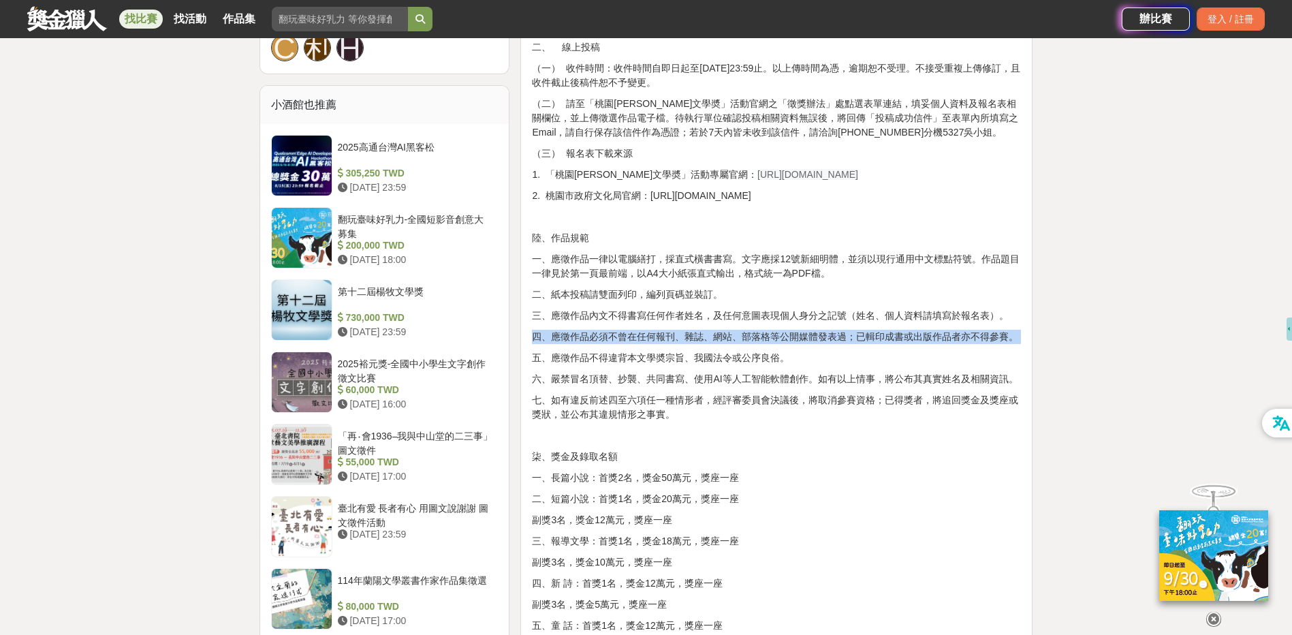
click at [661, 337] on p "四、應徵作品必須不曾在任何報刊、雜誌、網站、部落格等公開媒體發表過；已輯印成書或出版作品者亦不得參賽。" at bounding box center [776, 337] width 489 height 14
drag, startPoint x: 661, startPoint y: 337, endPoint x: 633, endPoint y: 361, distance: 36.7
click at [633, 361] on p "五、應徵作品不得違背本文學奬宗旨、我國法令或公序良俗。" at bounding box center [776, 358] width 489 height 14
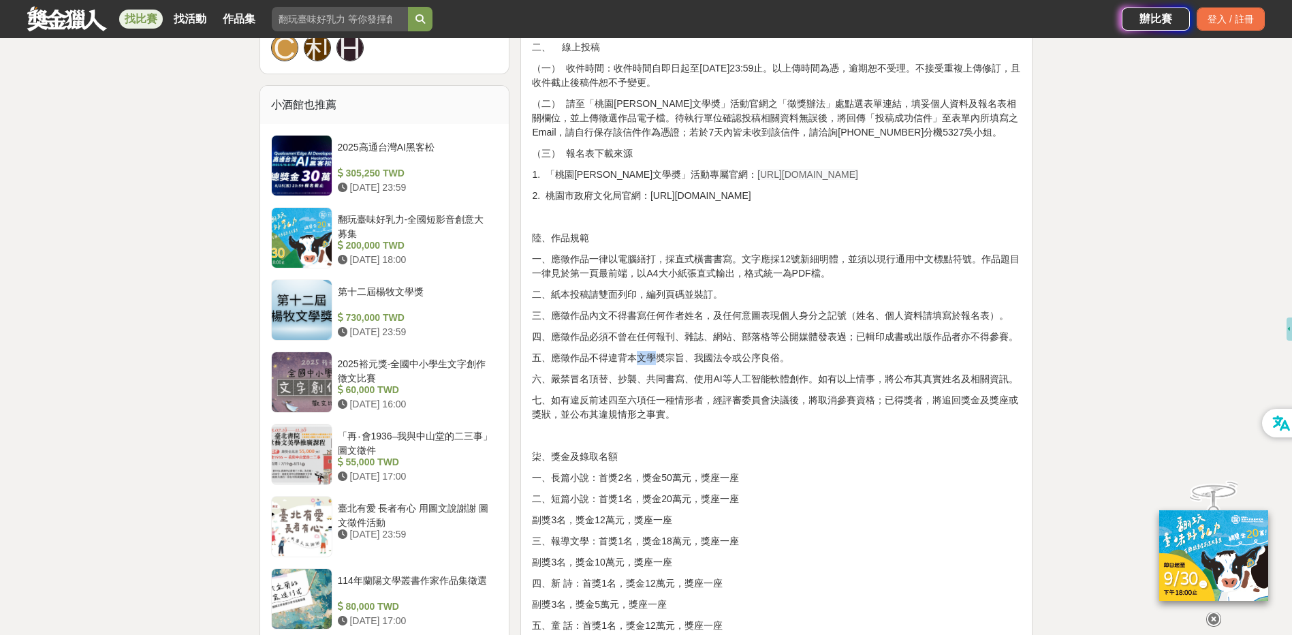
click at [633, 361] on p "五、應徵作品不得違背本文學奬宗旨、我國法令或公序良俗。" at bounding box center [776, 358] width 489 height 14
drag, startPoint x: 633, startPoint y: 361, endPoint x: 702, endPoint y: 392, distance: 75.6
click at [702, 393] on p "七、如有違反前述四至六項任一種情形者，經評審委員會決議後，將取消參賽資格；已得獎者，將追回獎金及獎座或獎狀，並公布其違規情形之事實。" at bounding box center [776, 407] width 489 height 29
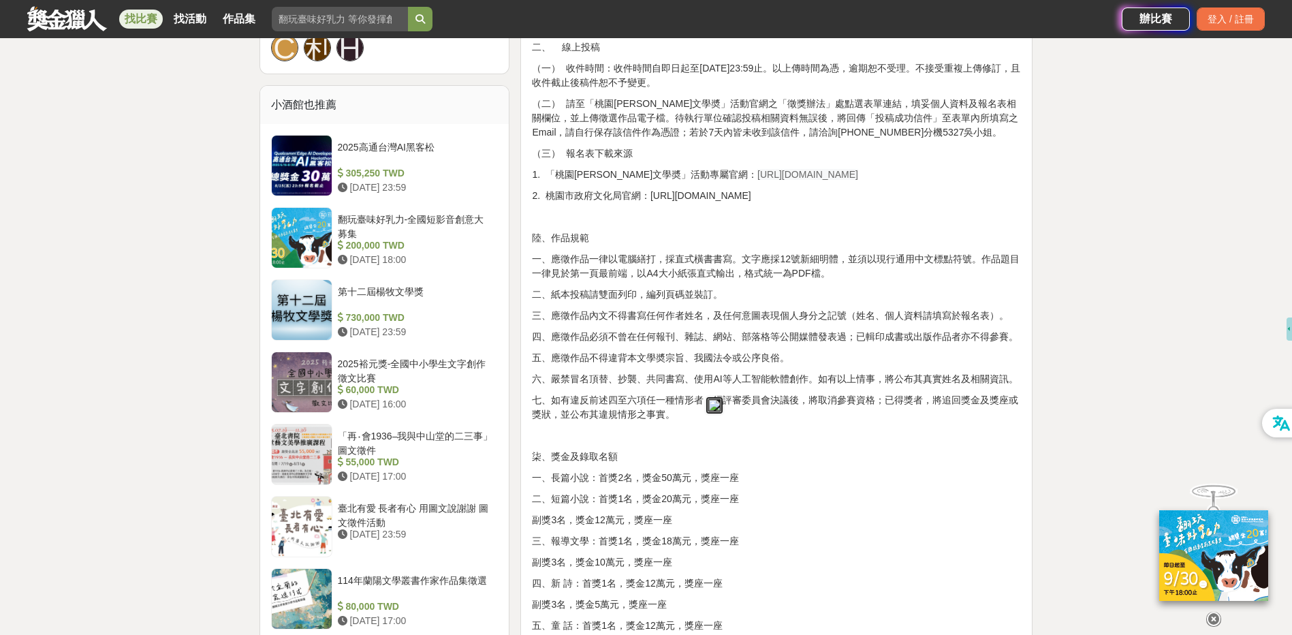
click at [572, 382] on p "六、嚴禁冒名頂替、抄襲、共同書寫、使用AI等人工智能軟體創作。如有以上情事，將公布其真實姓名及相關資訊。" at bounding box center [776, 379] width 489 height 14
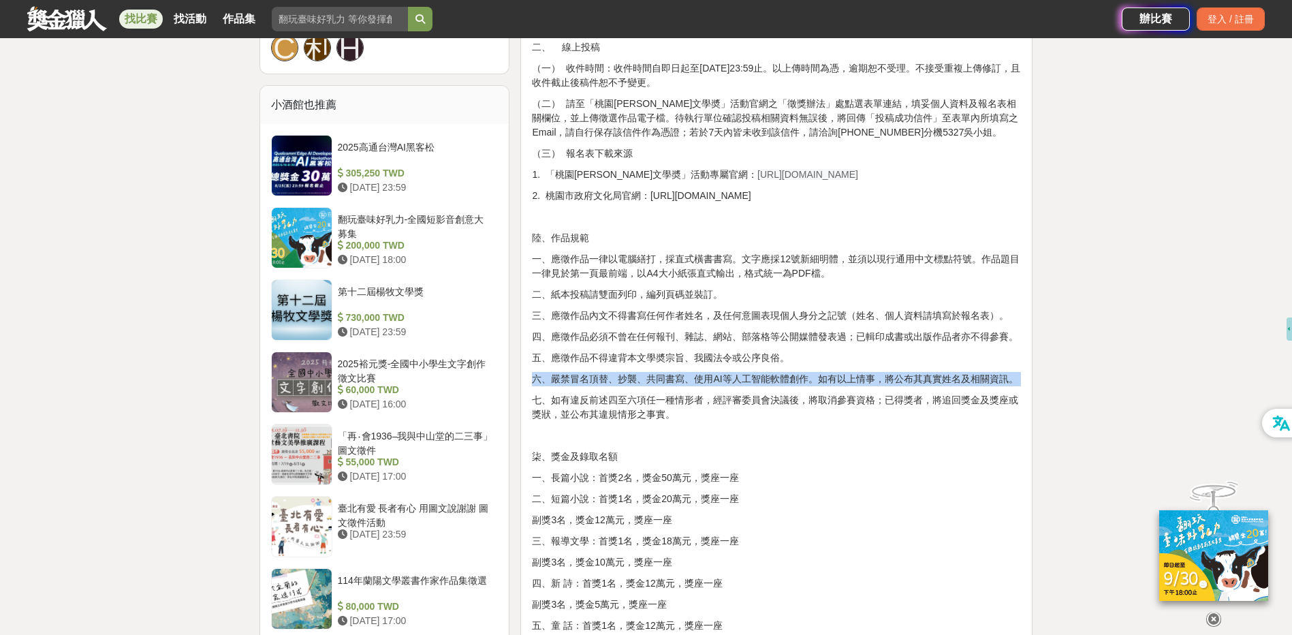
click at [572, 382] on p "六、嚴禁冒名頂替、抄襲、共同書寫、使用AI等人工智能軟體創作。如有以上情事，將公布其真實姓名及相關資訊。" at bounding box center [776, 379] width 489 height 14
drag, startPoint x: 572, startPoint y: 382, endPoint x: 653, endPoint y: 394, distance: 81.9
click at [653, 393] on p "七、如有違反前述四至六項任一種情形者，經評審委員會決議後，將取消參賽資格；已得獎者，將追回獎金及獎座或獎狀，並公布其違規情形之事實。" at bounding box center [776, 407] width 489 height 29
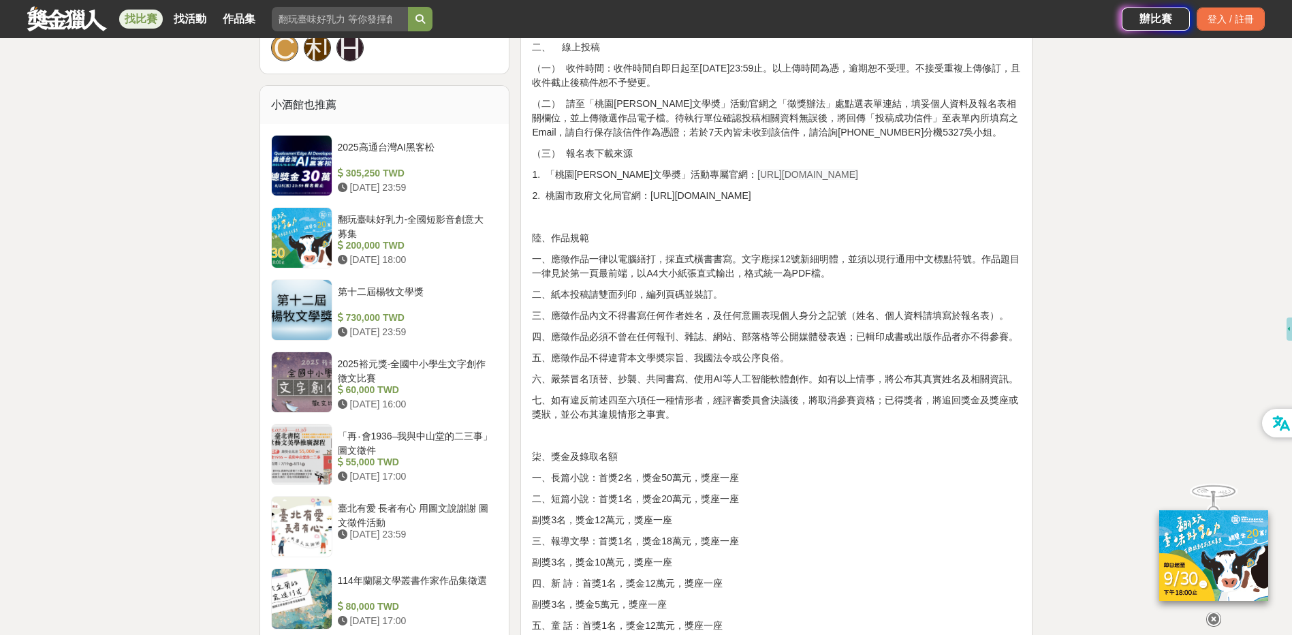
click at [650, 402] on p "七、如有違反前述四至六項任一種情形者，經評審委員會決議後，將取消參賽資格；已得獎者，將追回獎金及獎座或獎狀，並公布其違規情形之事實。" at bounding box center [776, 407] width 489 height 29
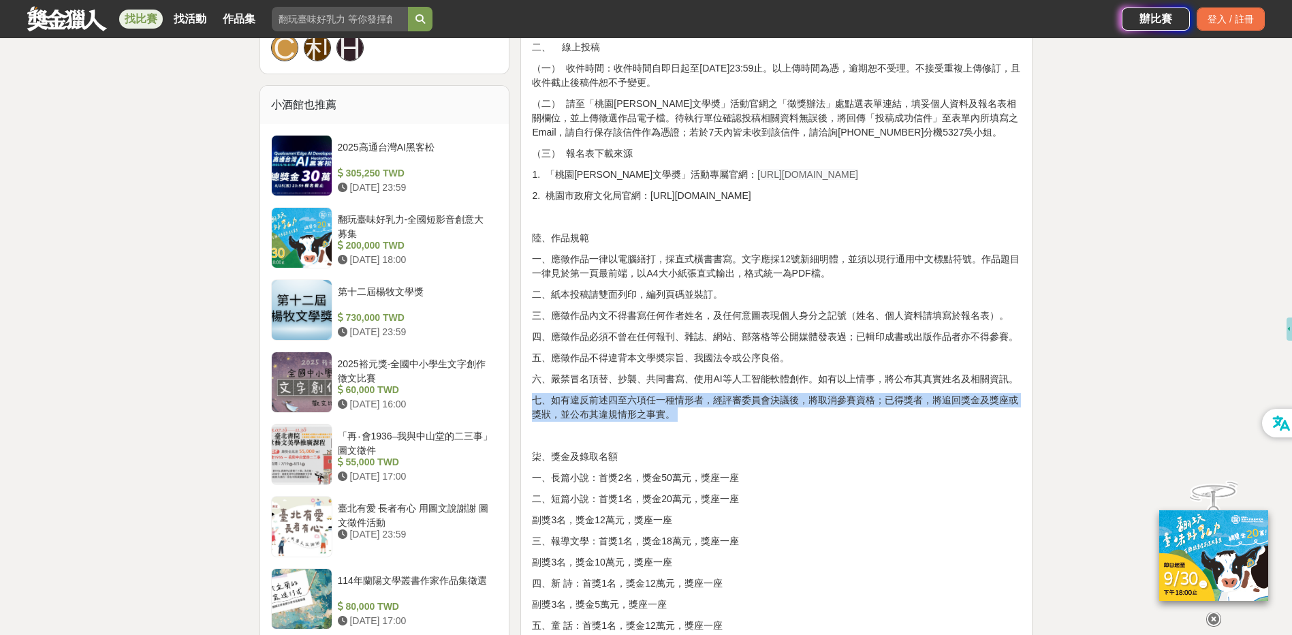
click at [650, 402] on p "七、如有違反前述四至六項任一種情形者，經評審委員會決議後，將取消參賽資格；已得獎者，將追回獎金及獎座或獎狀，並公布其違規情形之事實。" at bounding box center [776, 407] width 489 height 29
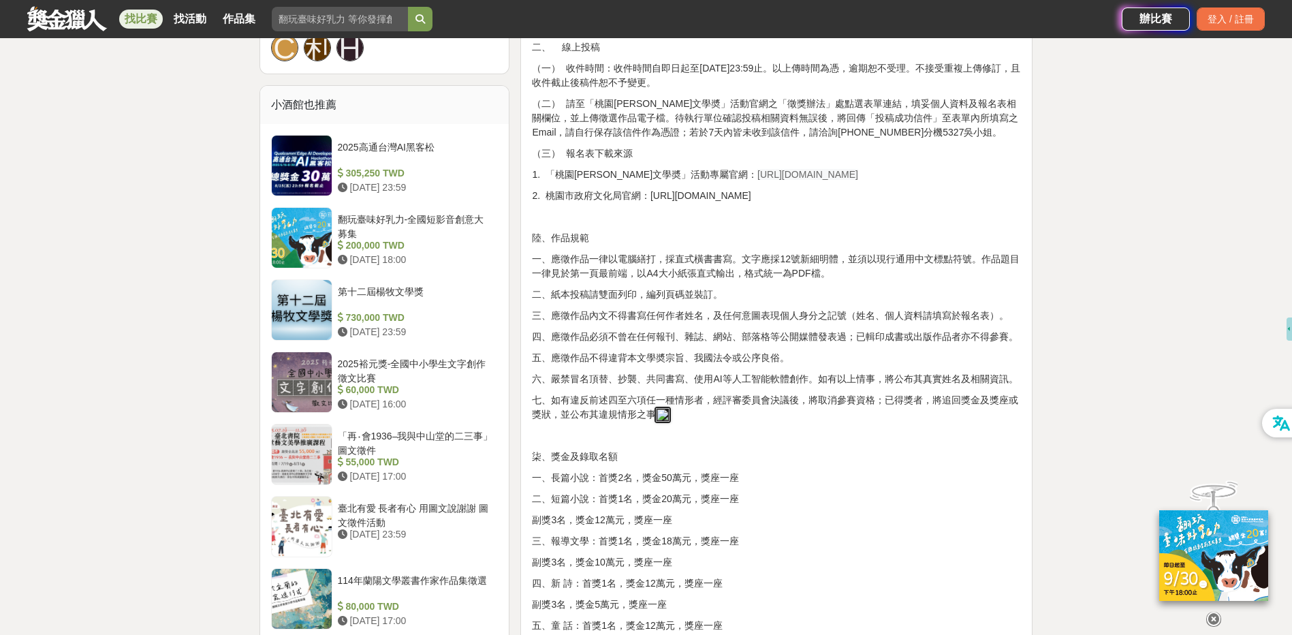
drag, startPoint x: 650, startPoint y: 402, endPoint x: 752, endPoint y: 436, distance: 107.7
click at [752, 436] on p at bounding box center [776, 435] width 489 height 14
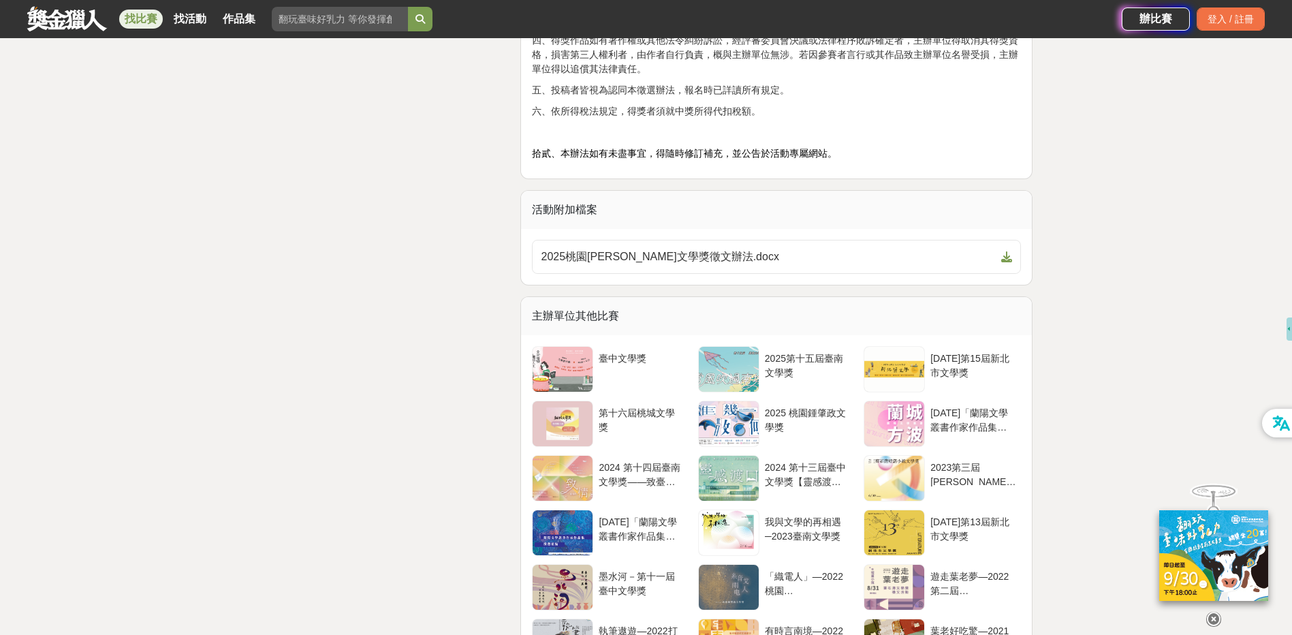
scroll to position [2180, 0]
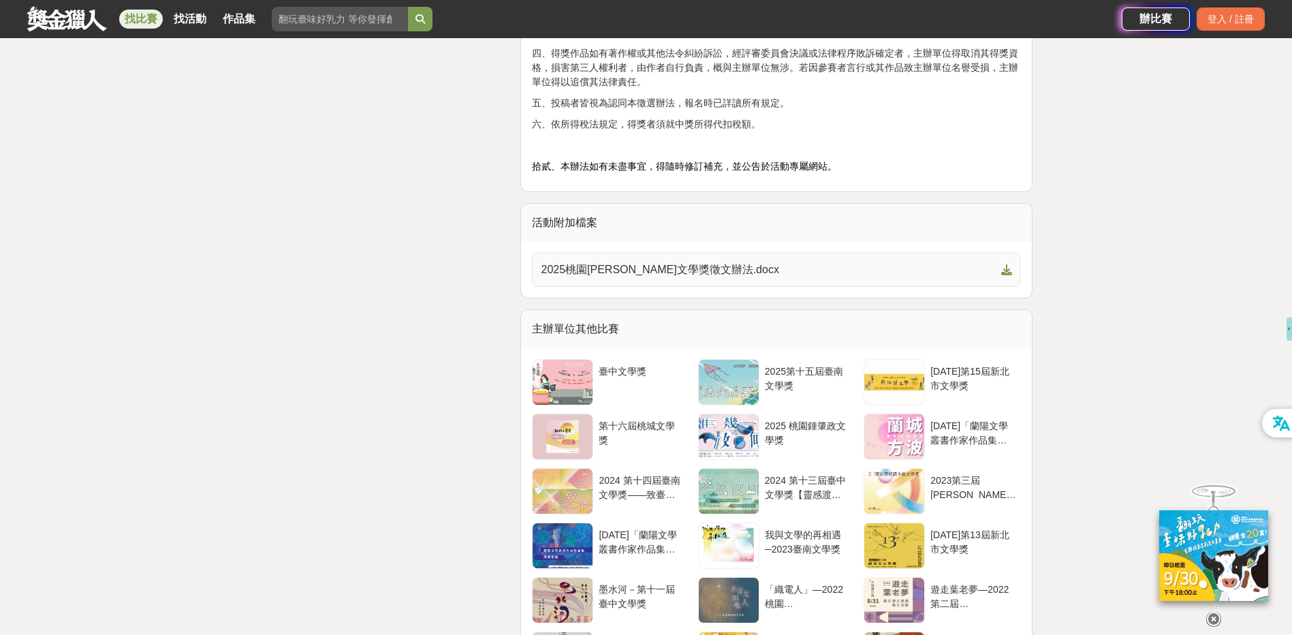
click at [712, 271] on span "2025桃園[PERSON_NAME]文學獎徵文辦法.docx" at bounding box center [768, 270] width 455 height 16
